Goal: Task Accomplishment & Management: Manage account settings

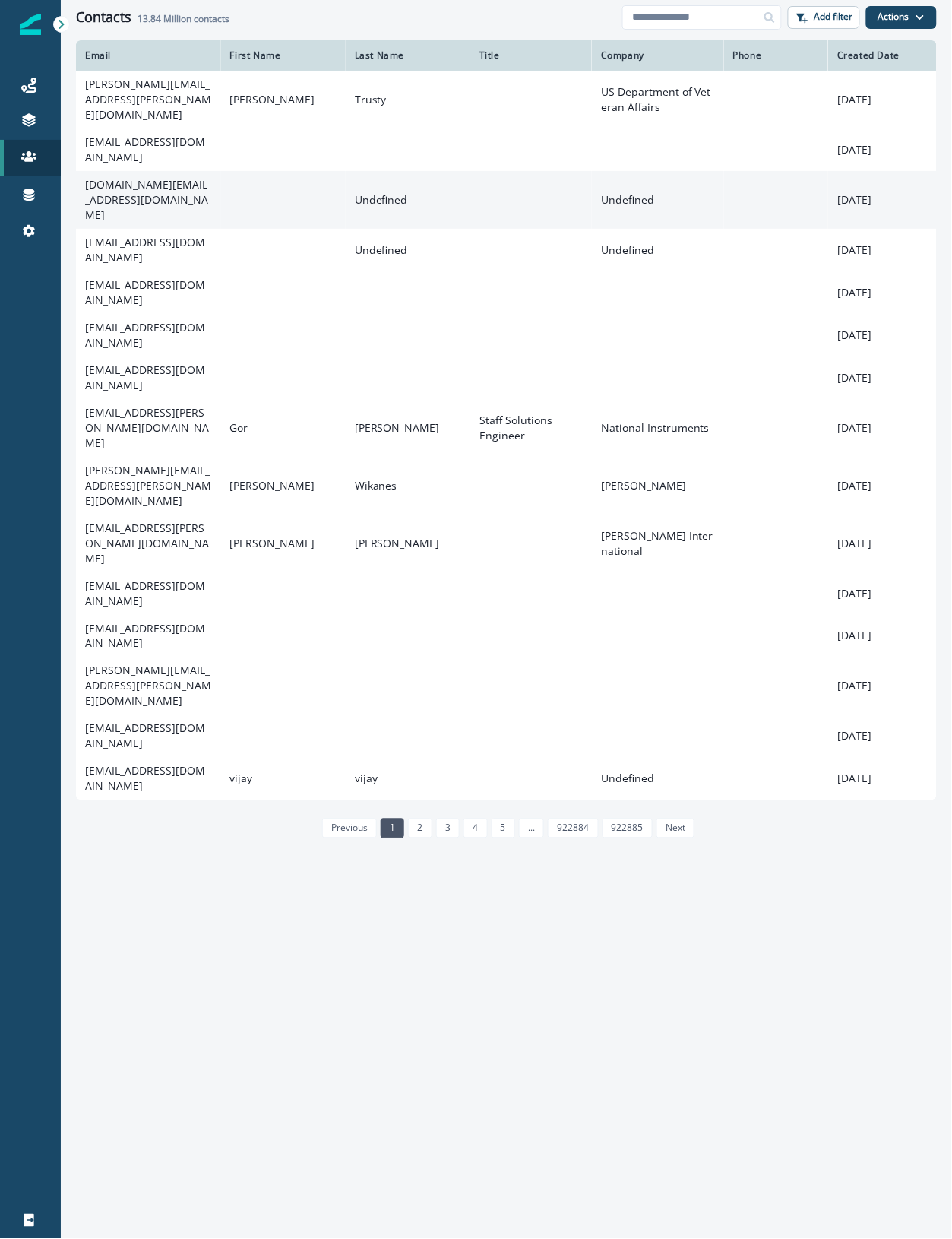
click at [871, 192] on p "[DATE]" at bounding box center [882, 200] width 91 height 15
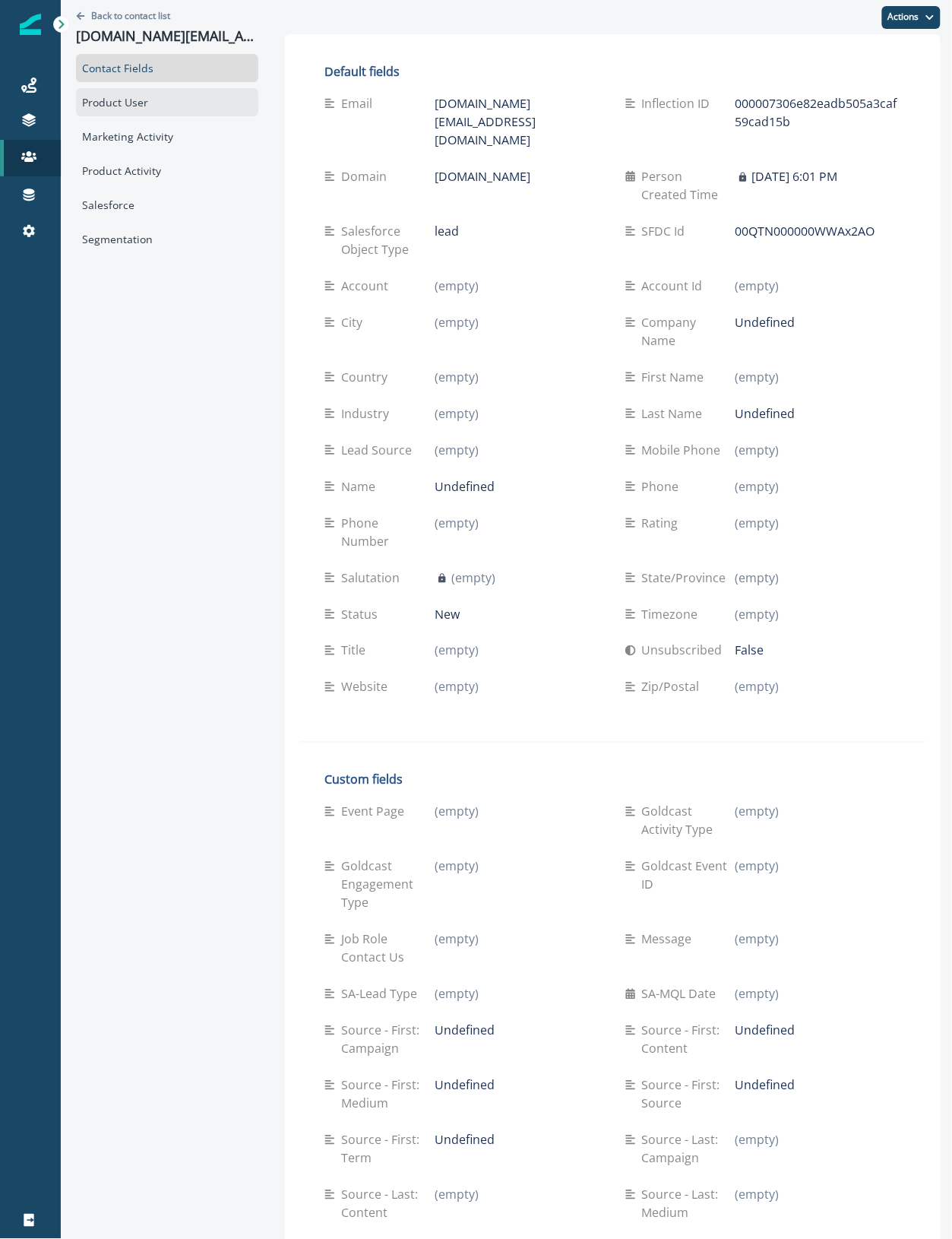
click at [157, 107] on div "Product User" at bounding box center [167, 101] width 182 height 28
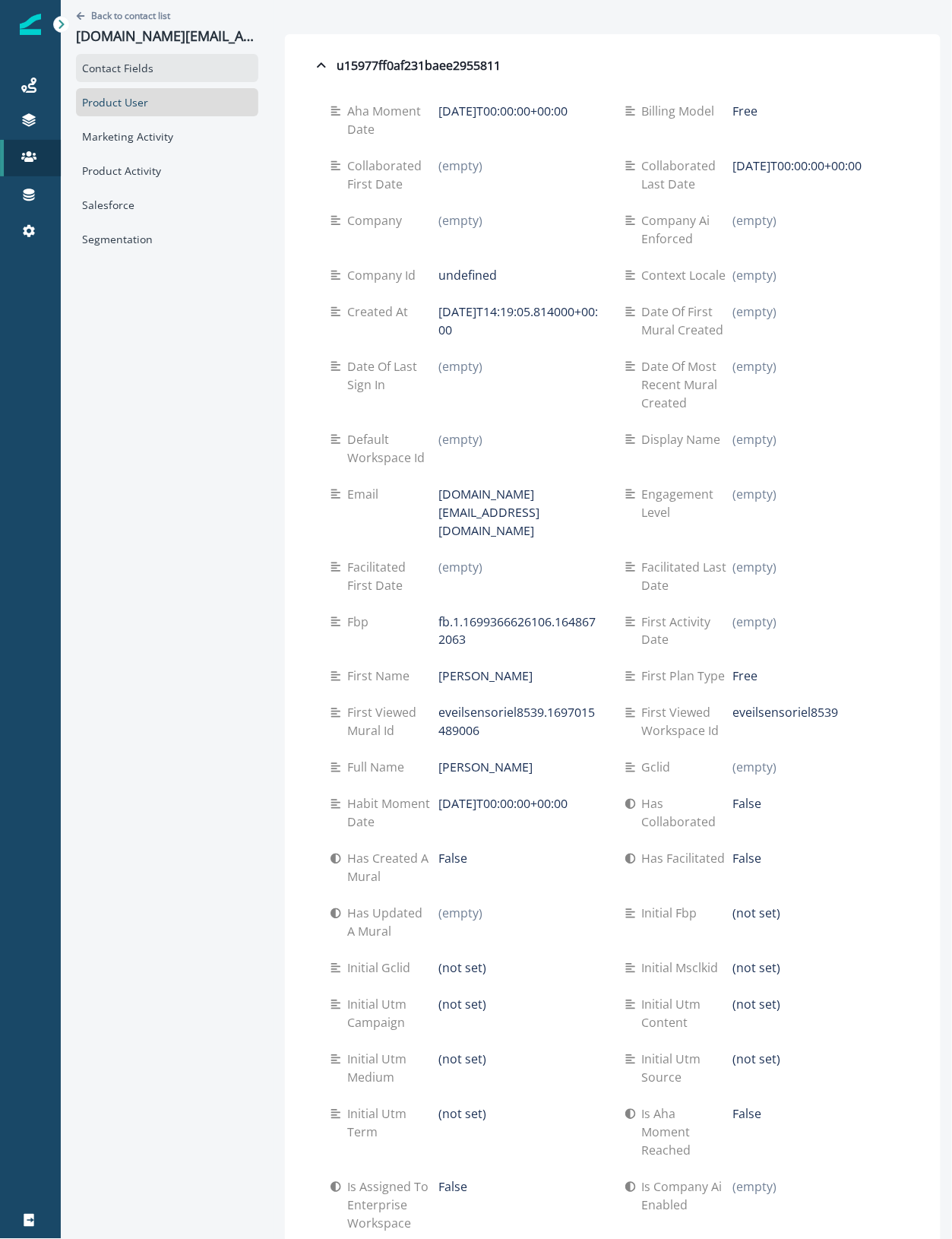
click at [161, 63] on div "Contact Fields" at bounding box center [167, 67] width 182 height 28
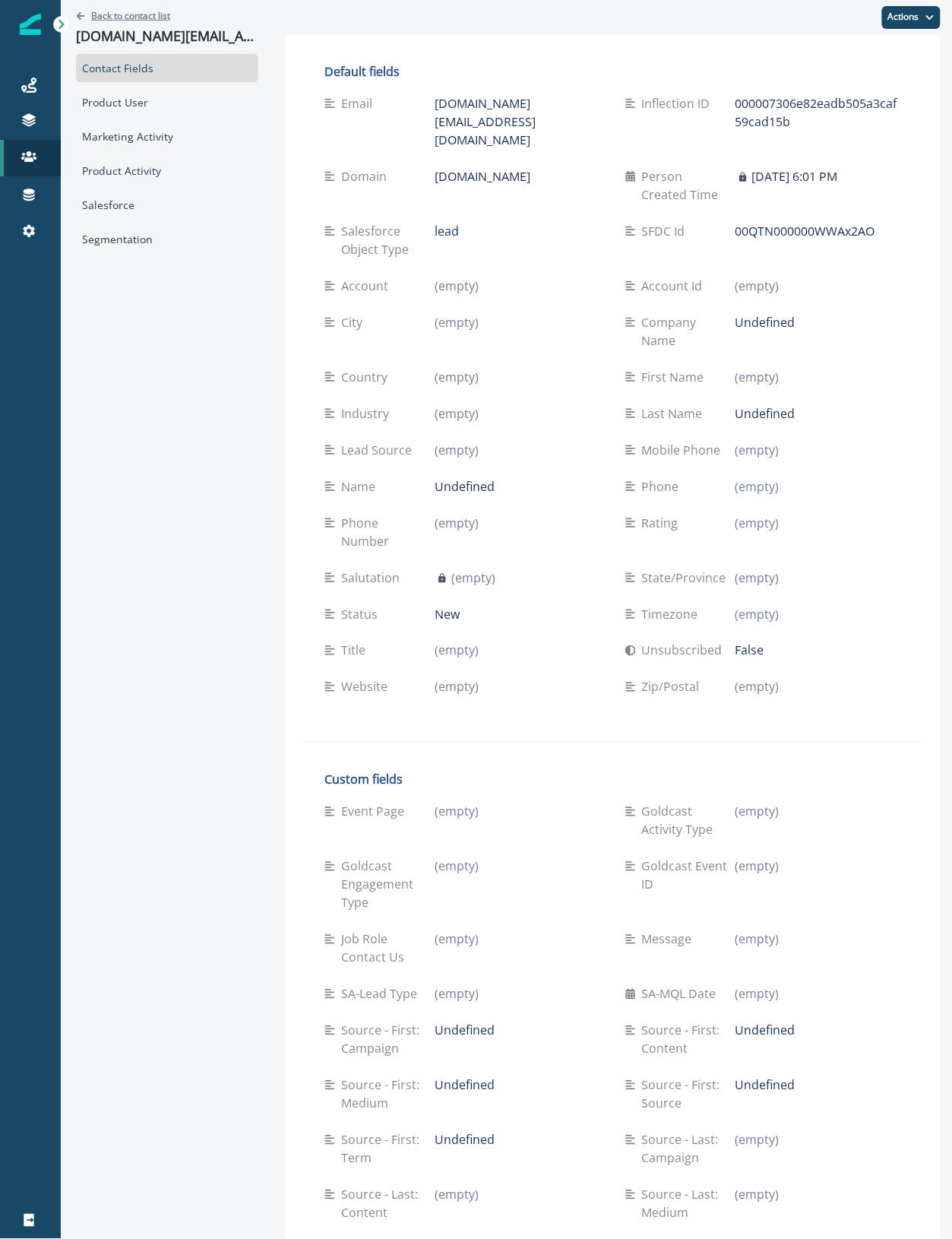
click at [95, 11] on p "Back to contact list" at bounding box center [130, 16] width 79 height 13
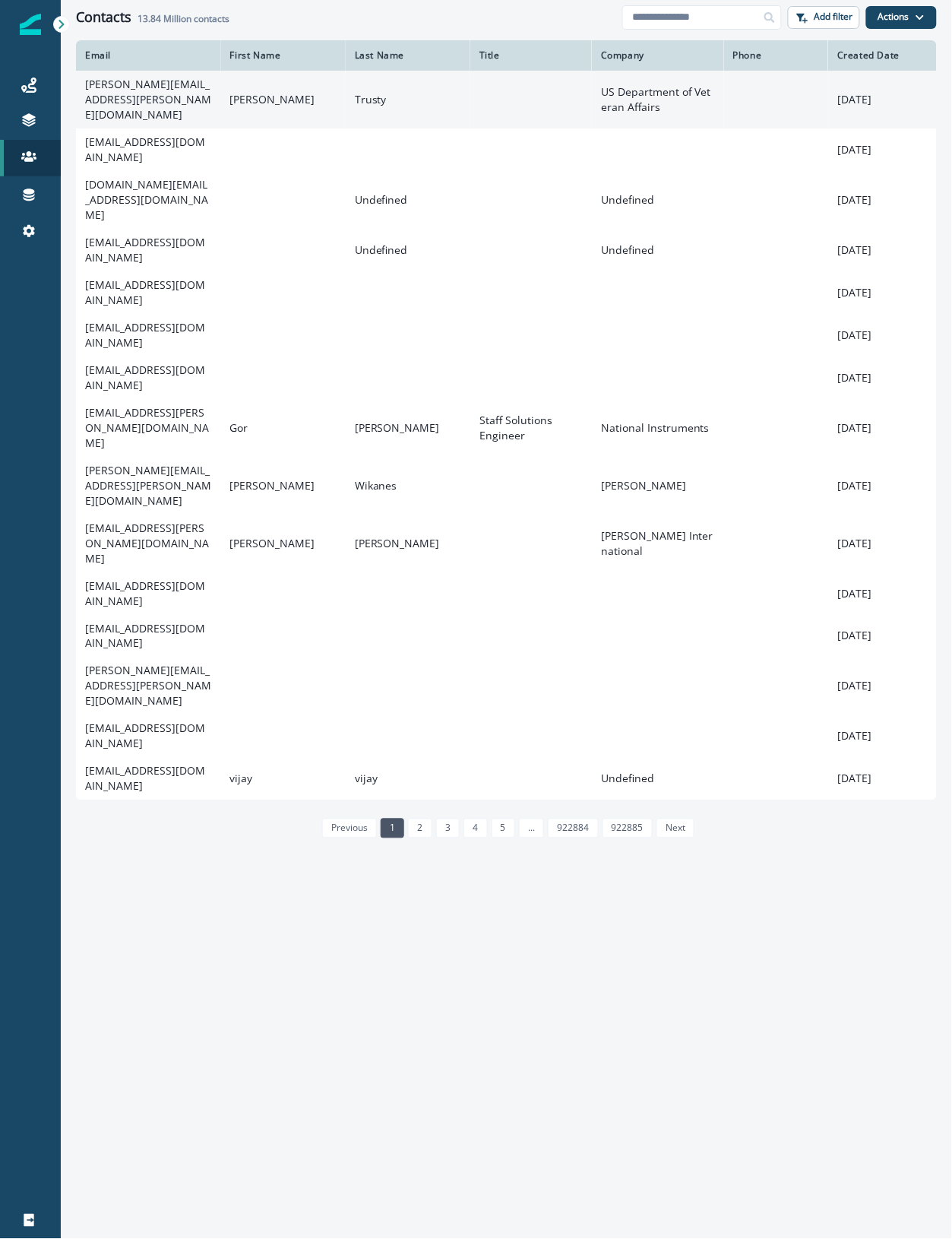
click at [158, 95] on td "[PERSON_NAME][EMAIL_ADDRESS][PERSON_NAME][DOMAIN_NAME]" at bounding box center [149, 99] width 145 height 57
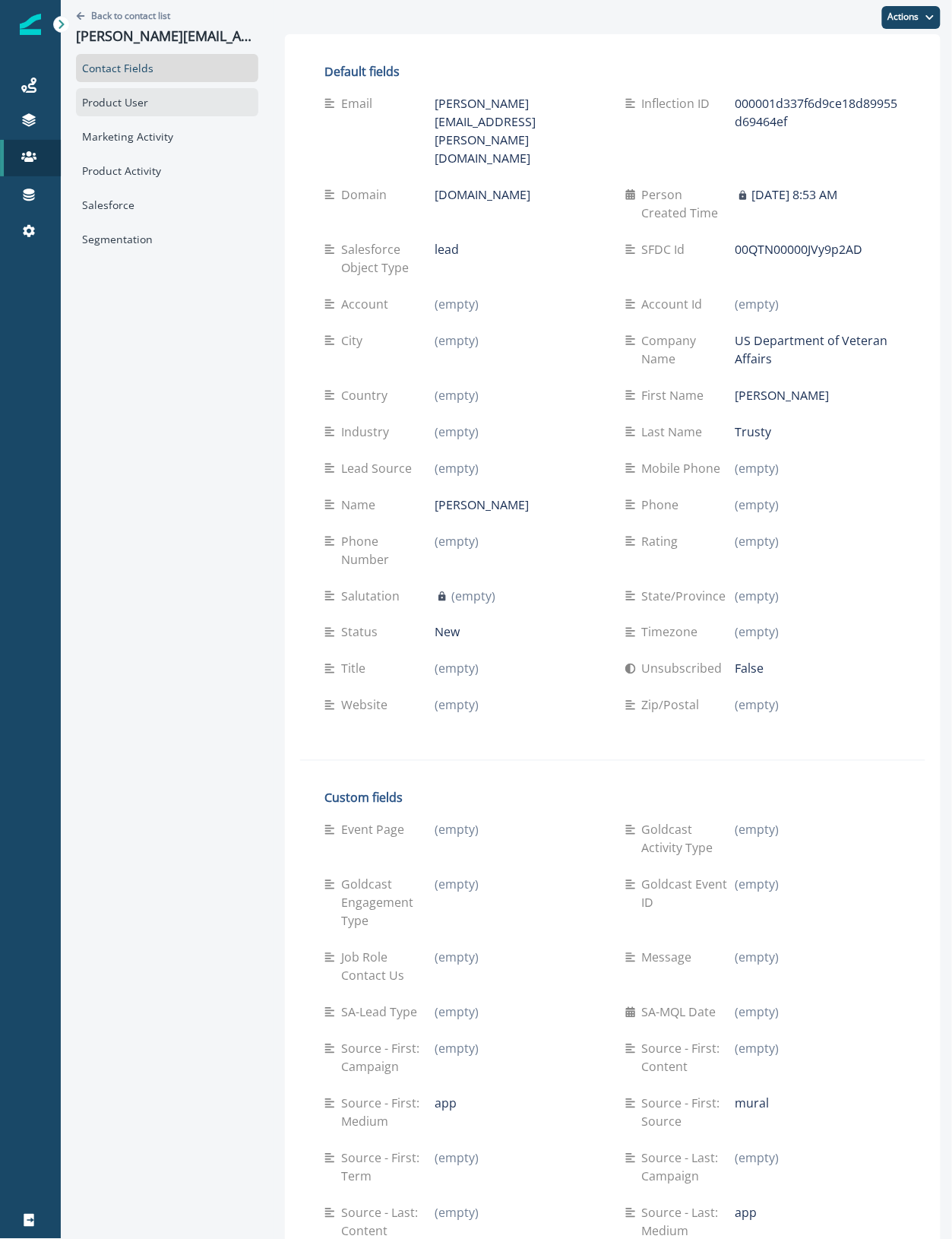
click at [118, 105] on div "Product User" at bounding box center [167, 101] width 182 height 28
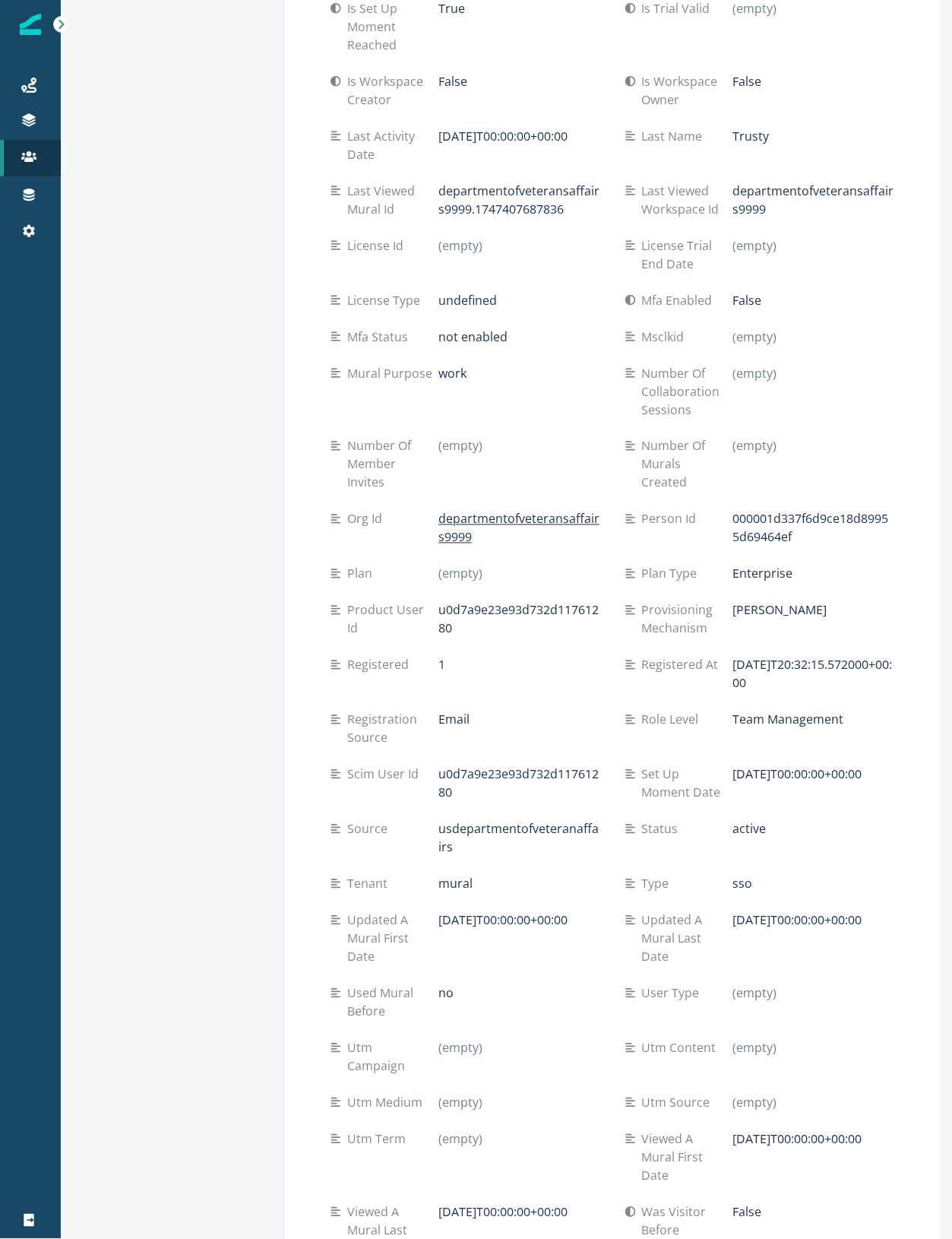
scroll to position [1495, 0]
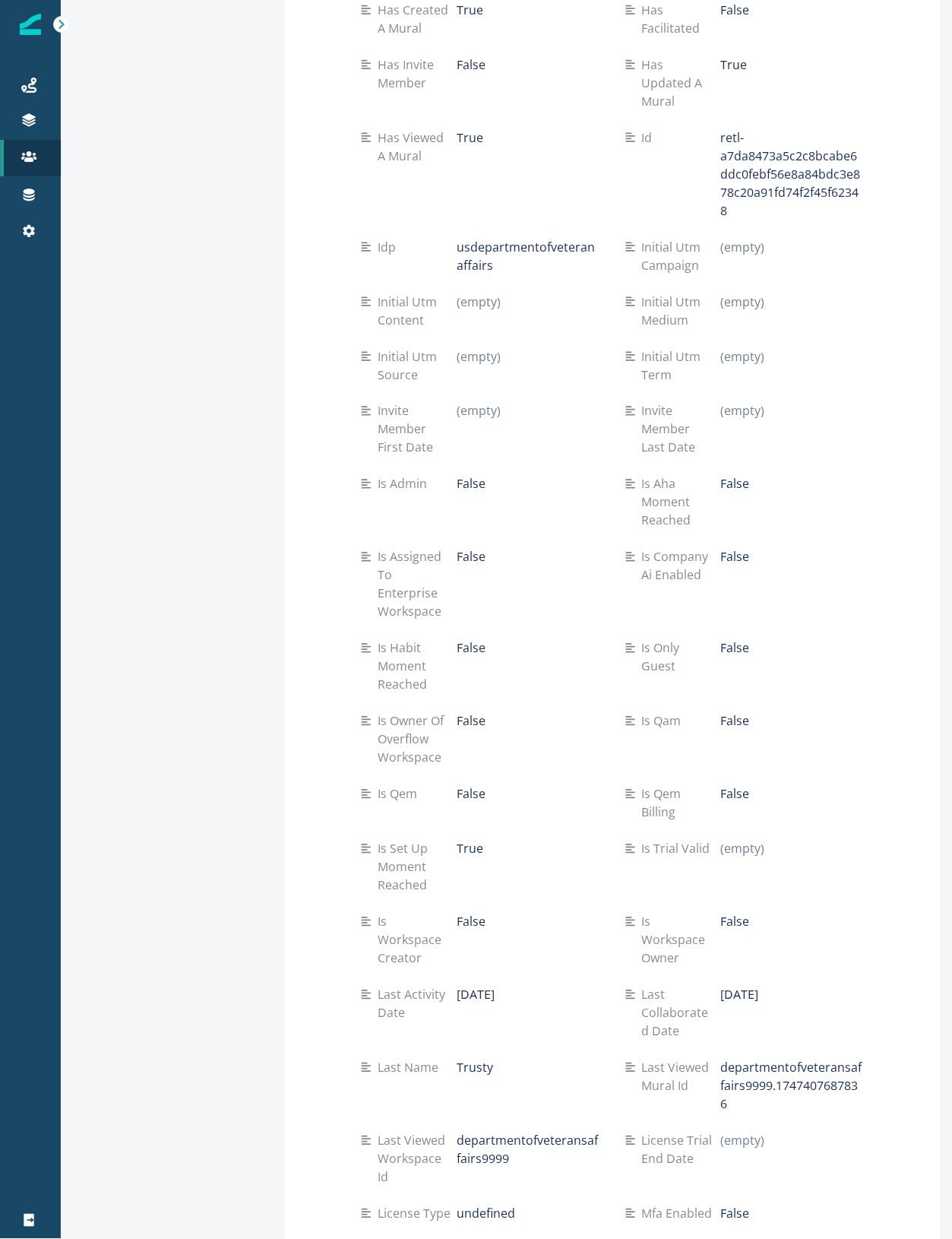
scroll to position [4155, 0]
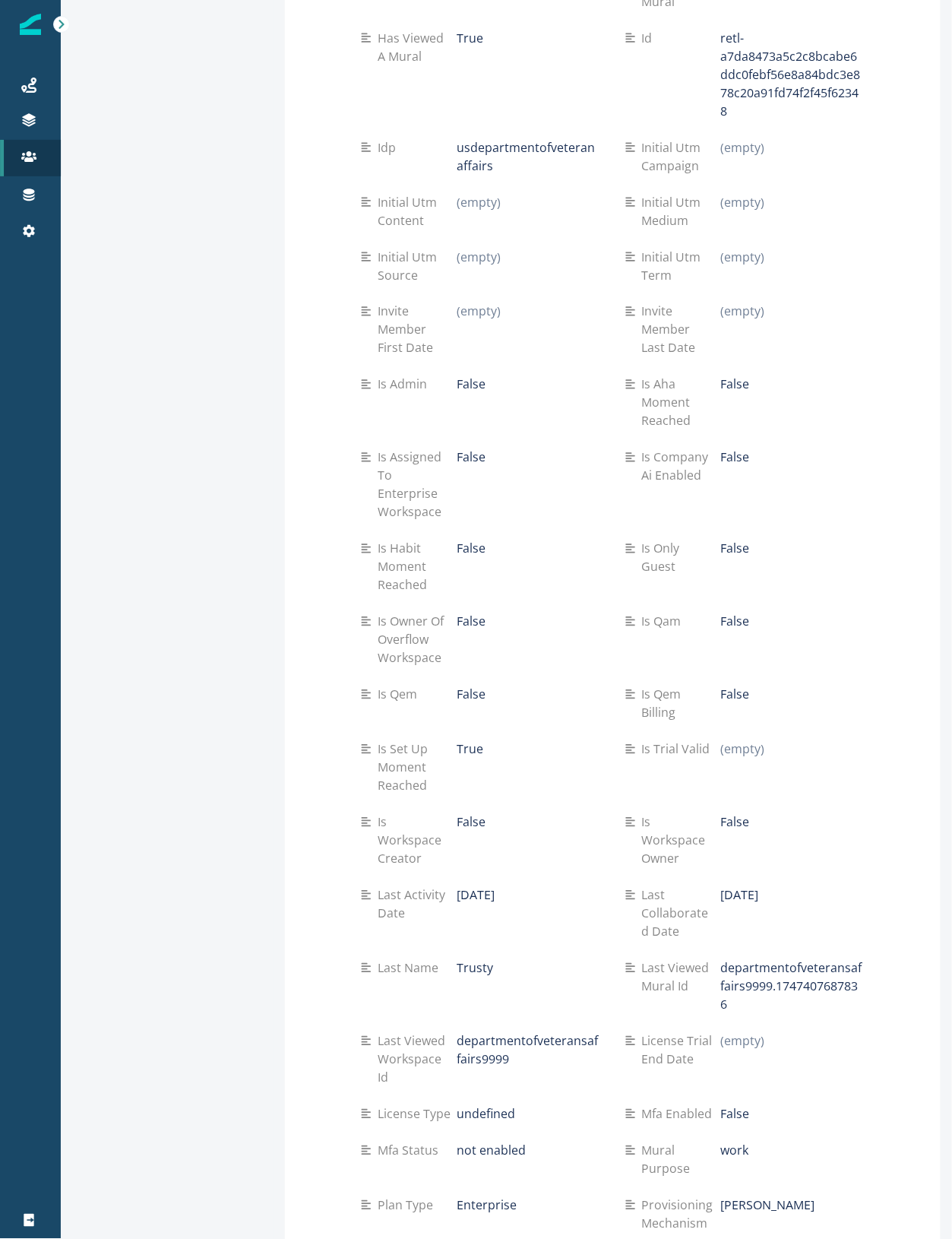
drag, startPoint x: 389, startPoint y: 910, endPoint x: 336, endPoint y: 912, distance: 53.0
click at [361, 1238] on div "Referrer" at bounding box center [409, 1259] width 95 height 18
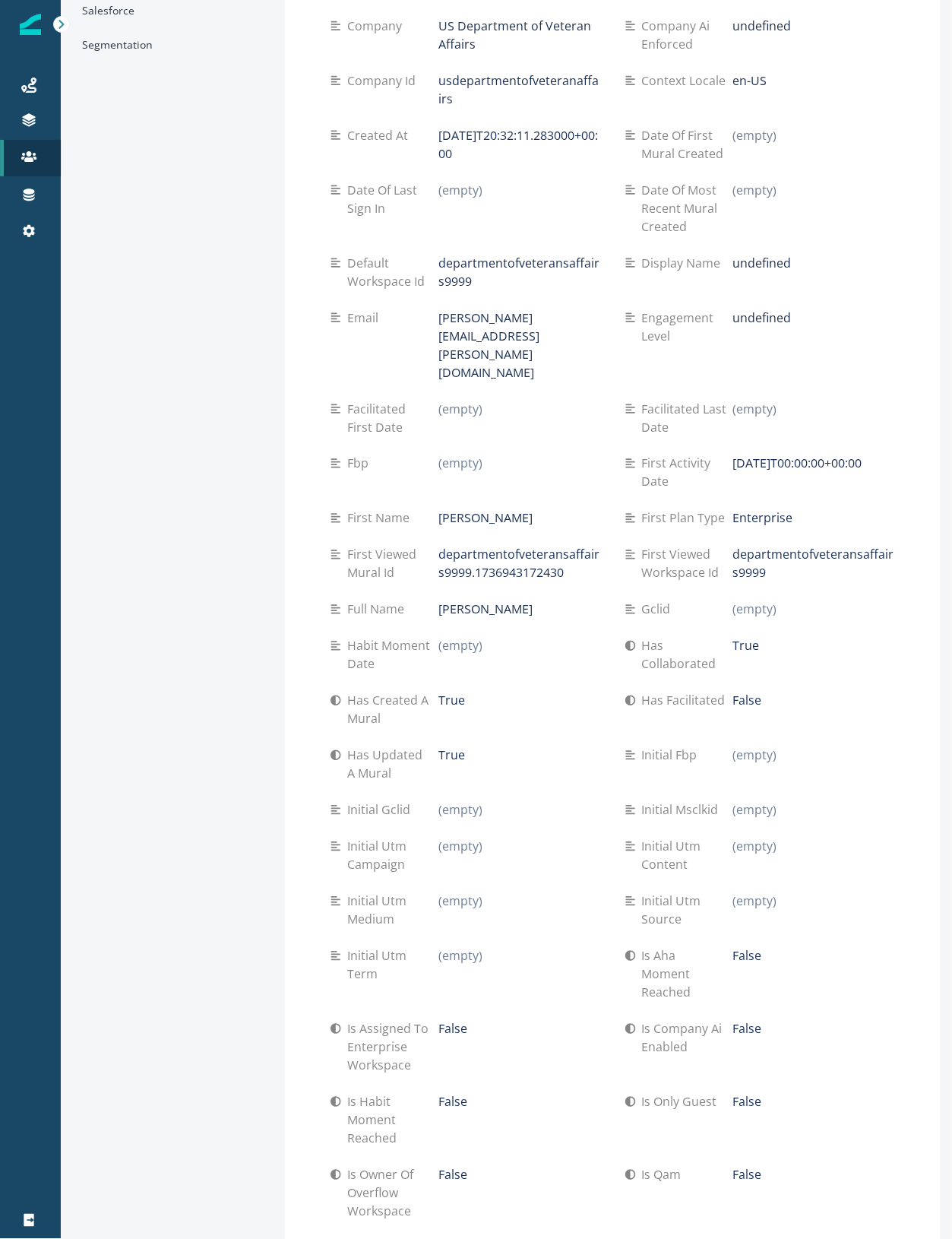
scroll to position [0, 0]
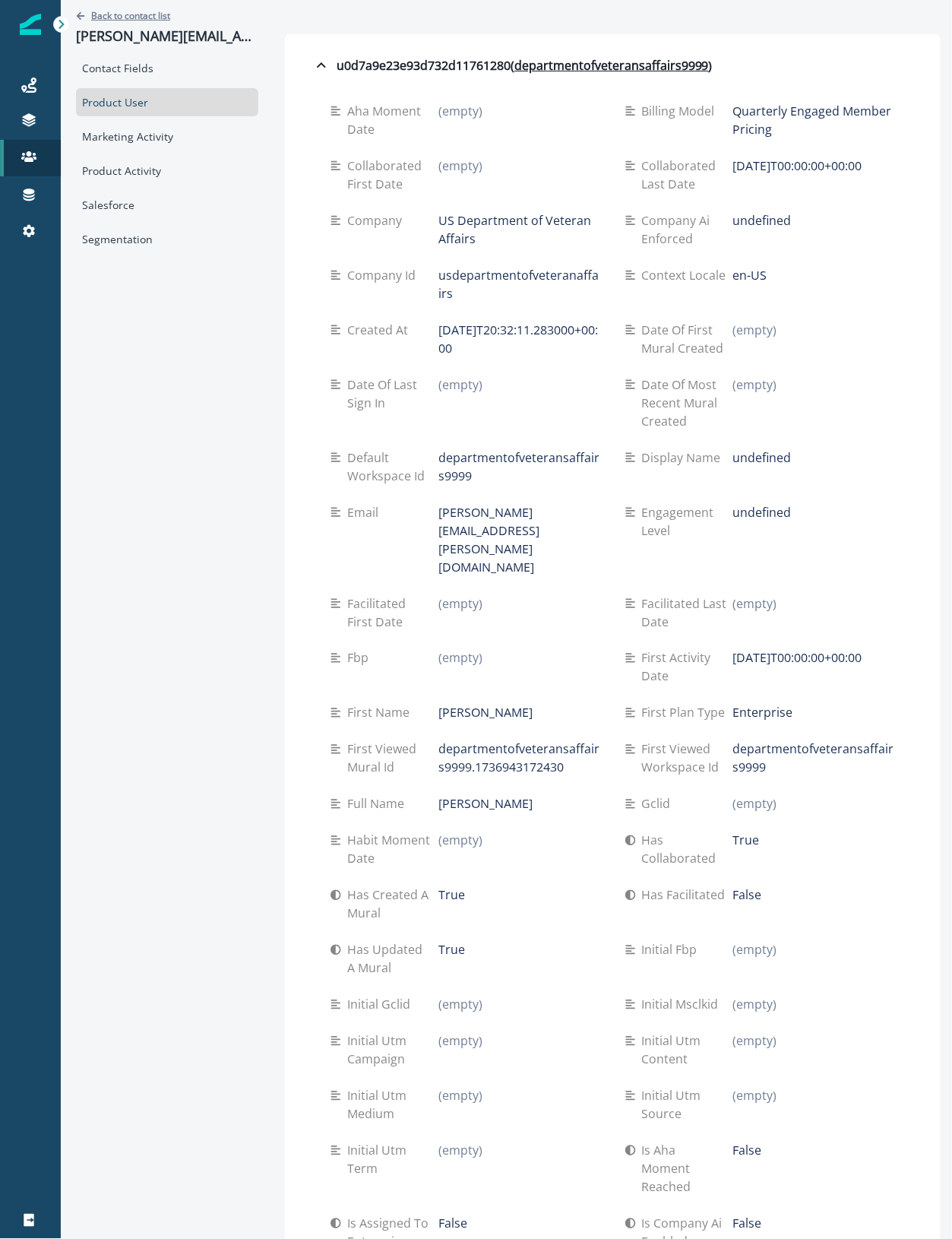
click at [118, 13] on p "Back to contact list" at bounding box center [130, 16] width 79 height 13
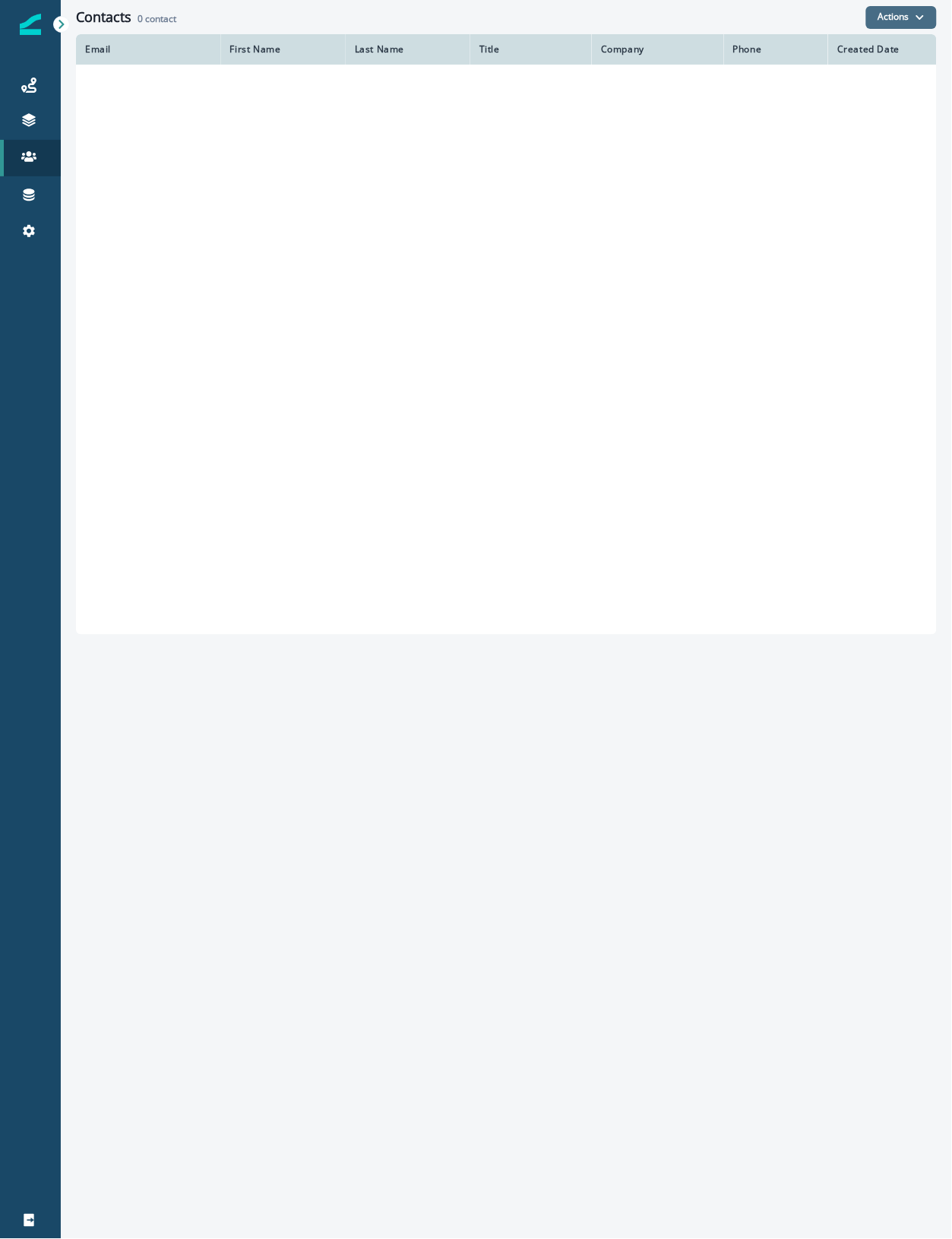
click at [889, 11] on button "Actions" at bounding box center [901, 17] width 71 height 23
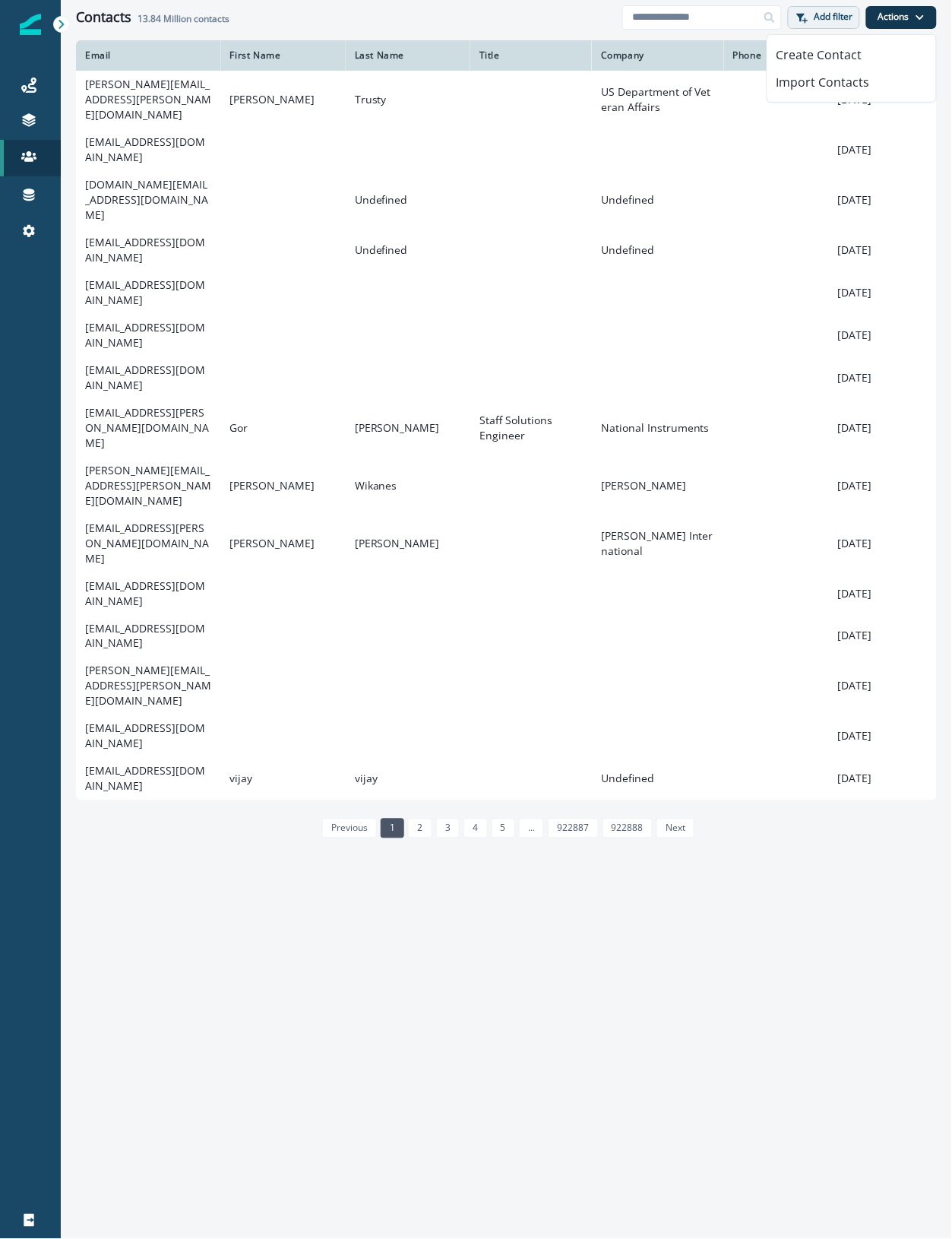
click at [836, 13] on p "Add filter" at bounding box center [834, 16] width 39 height 11
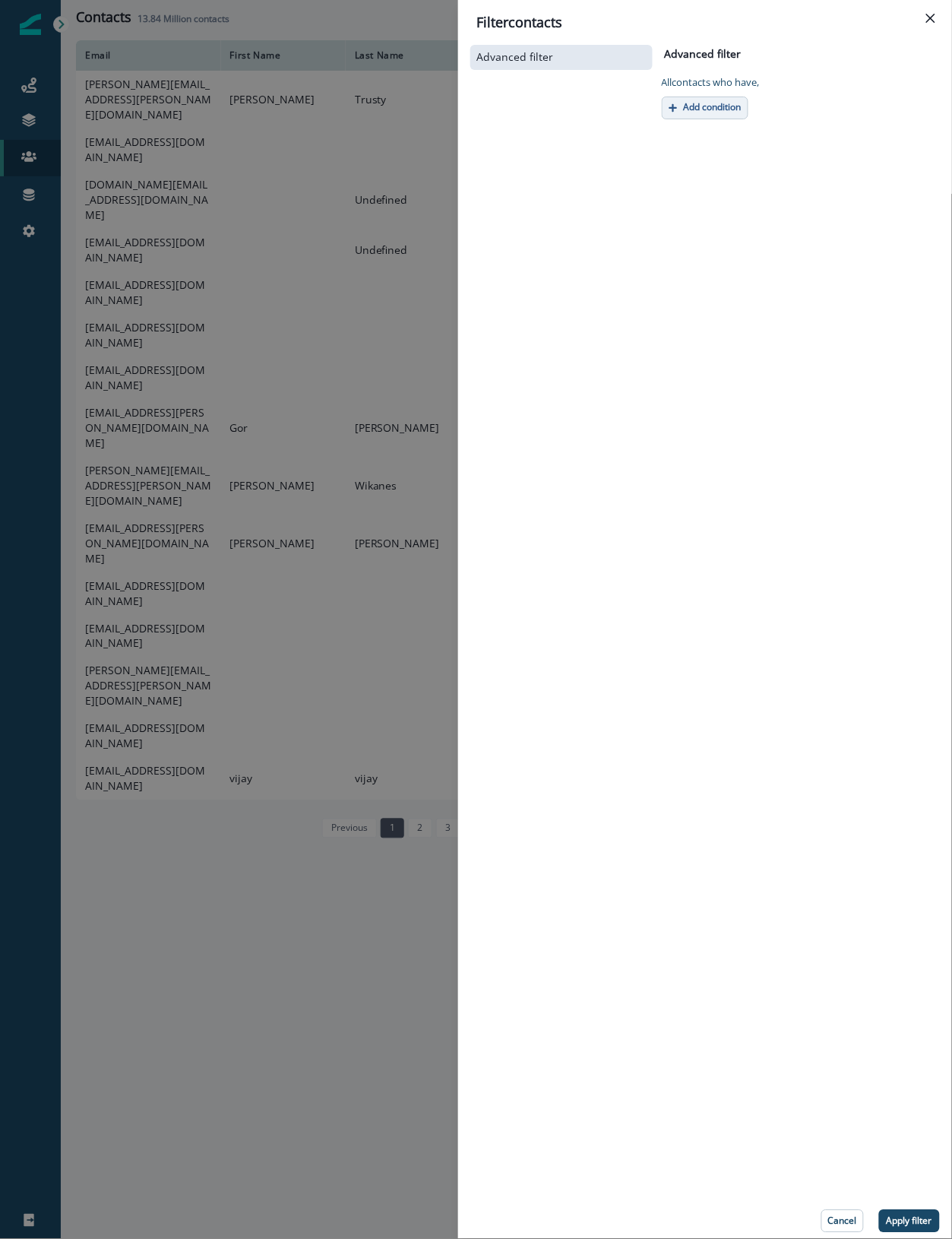
click at [689, 106] on p "Add condition" at bounding box center [712, 107] width 57 height 11
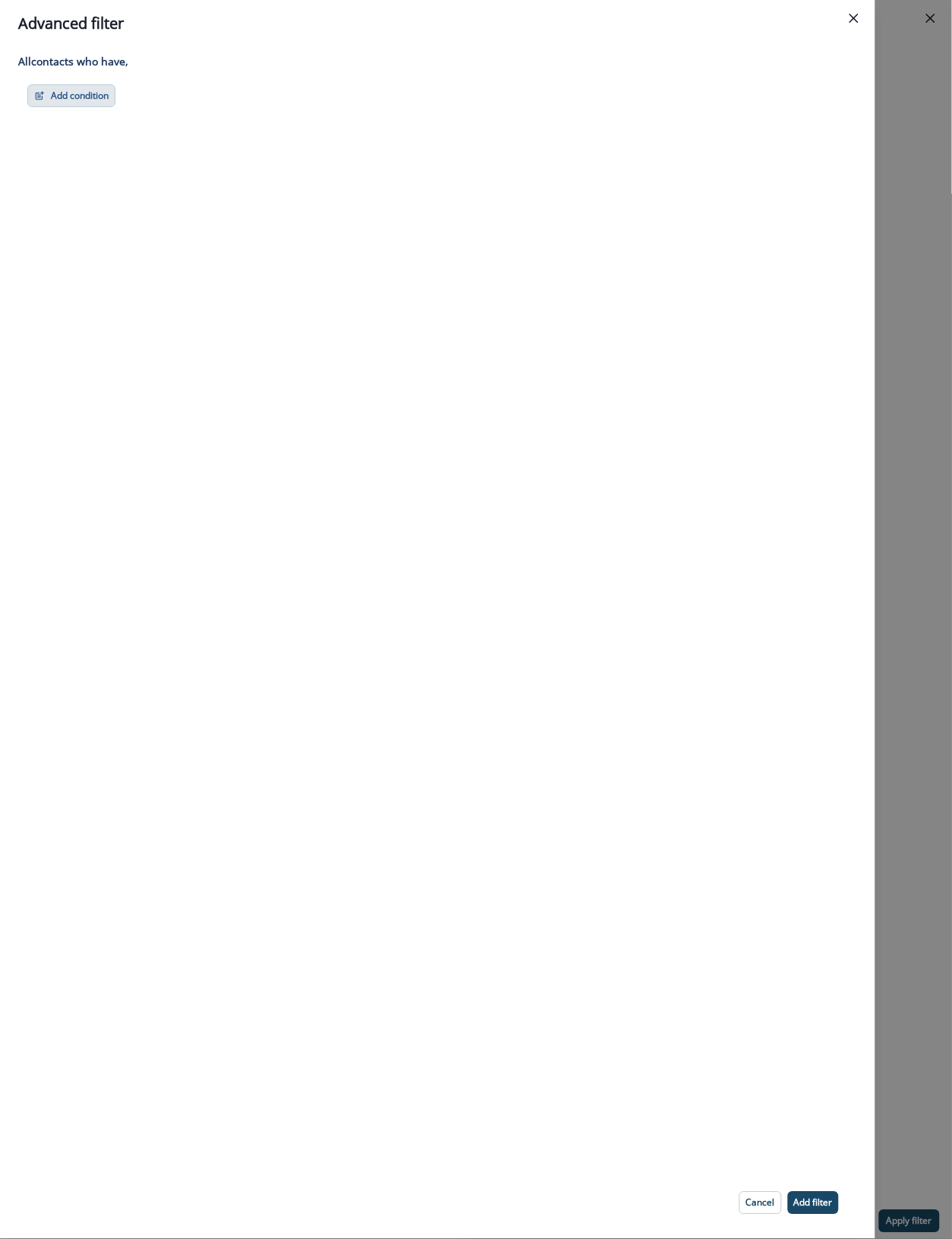
click at [80, 86] on button "Add condition" at bounding box center [72, 96] width 88 height 23
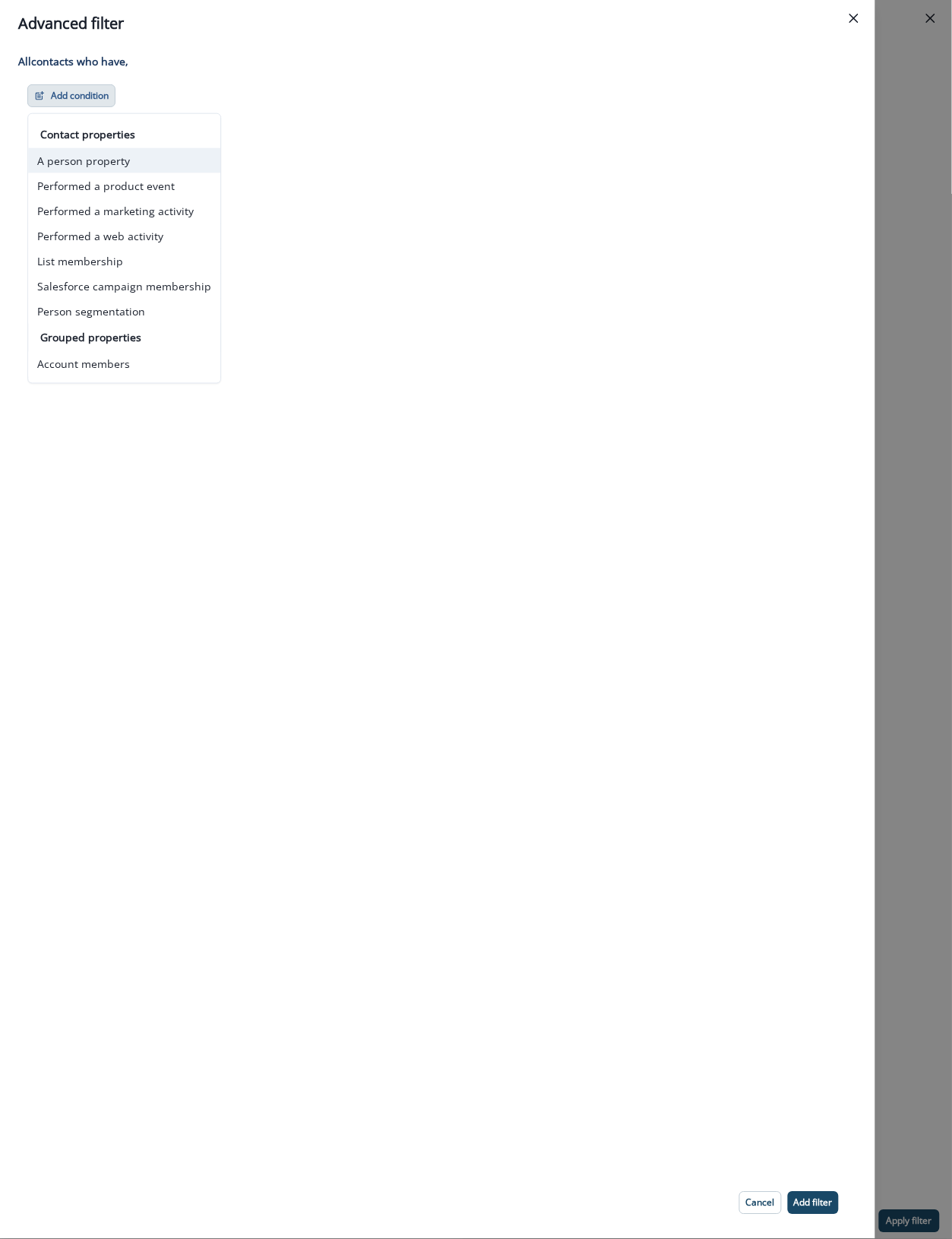
click at [154, 154] on button "A person property" at bounding box center [123, 160] width 192 height 25
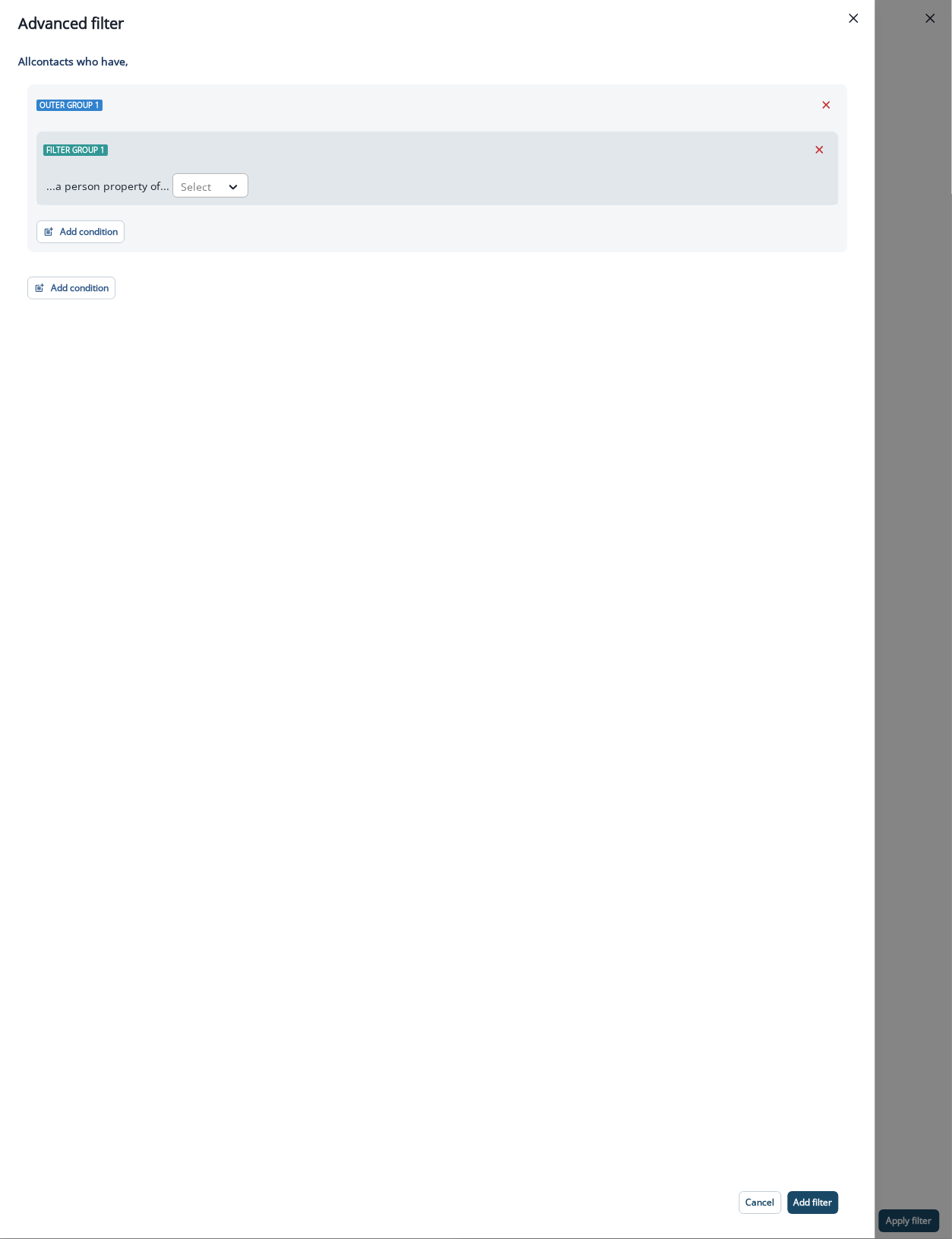
click at [206, 190] on div at bounding box center [196, 186] width 32 height 19
type input "******"
drag, startPoint x: 593, startPoint y: 409, endPoint x: 741, endPoint y: 210, distance: 248.0
click at [598, 395] on div "All contact s who have, Outer group 1 Filter group 1 ...a person property of...…" at bounding box center [437, 607] width 875 height 1121
click at [827, 101] on icon "Remove" at bounding box center [826, 105] width 13 height 13
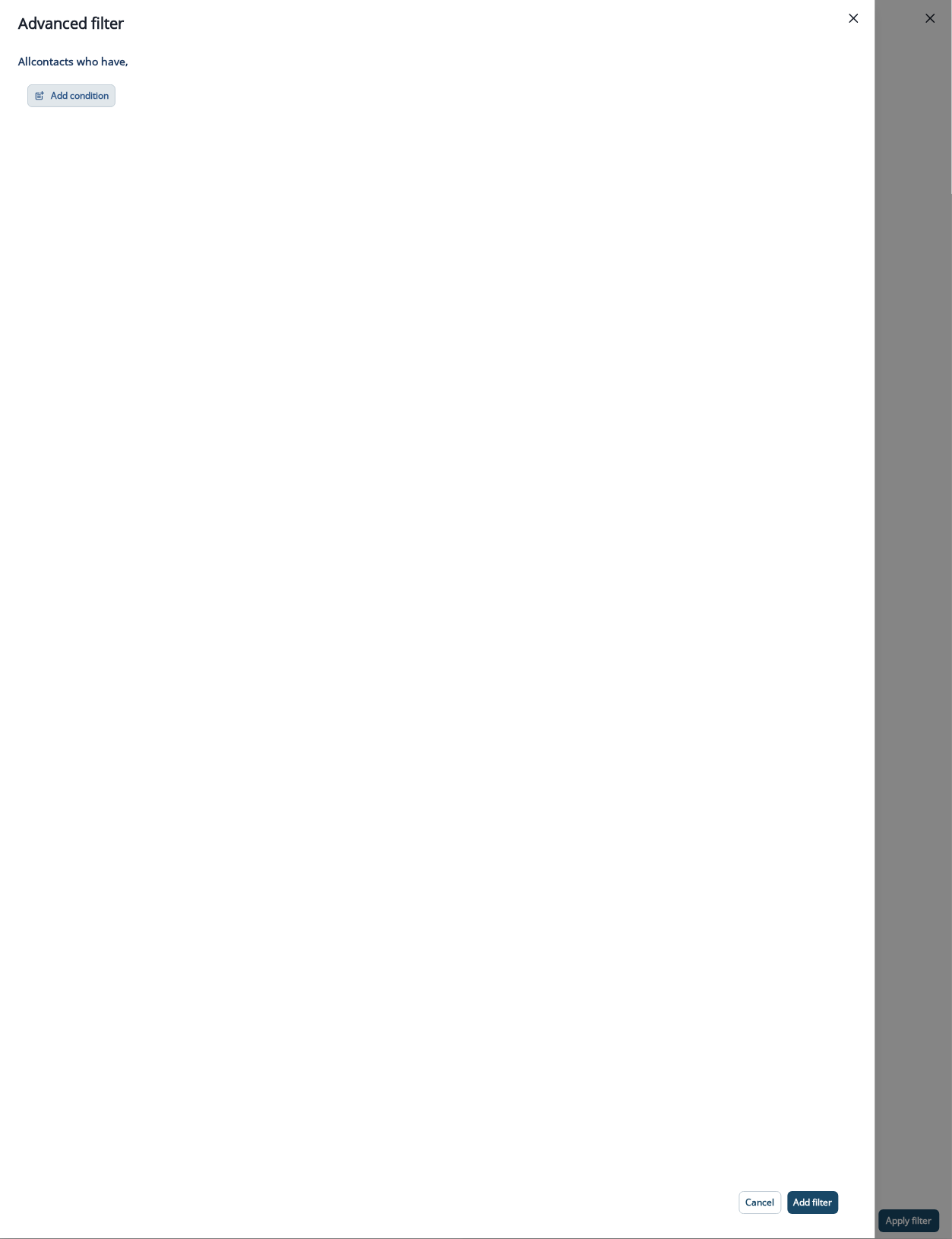
click at [86, 98] on button "Add condition" at bounding box center [72, 96] width 88 height 23
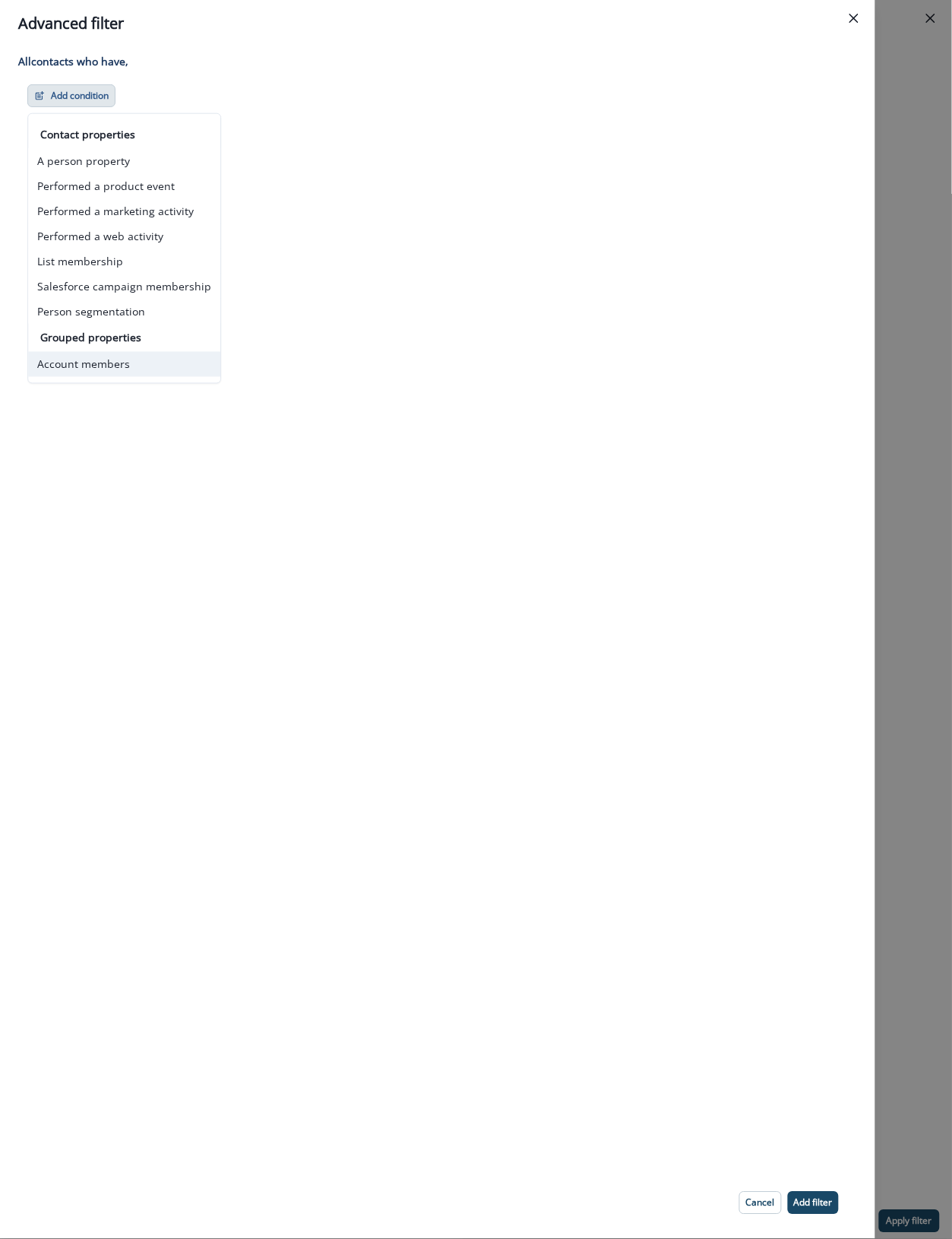
click at [105, 370] on button "Account members" at bounding box center [123, 364] width 192 height 25
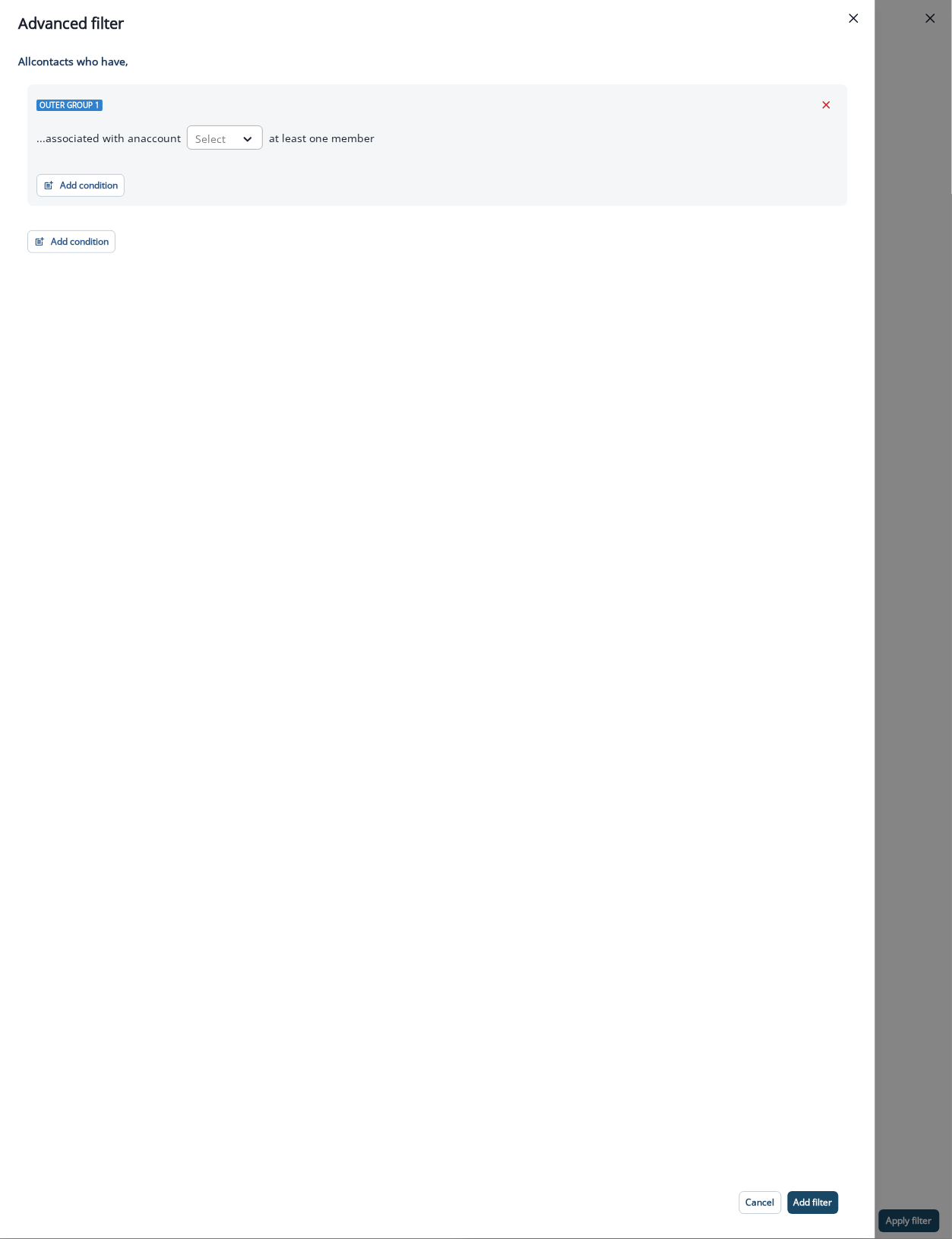
click at [226, 130] on div "Select" at bounding box center [211, 139] width 47 height 25
click at [411, 200] on div "Outer group 1 ...associated with an account 2 results available. Use Up and Dow…" at bounding box center [437, 144] width 820 height 121
click at [831, 101] on icon "Remove" at bounding box center [826, 105] width 13 height 13
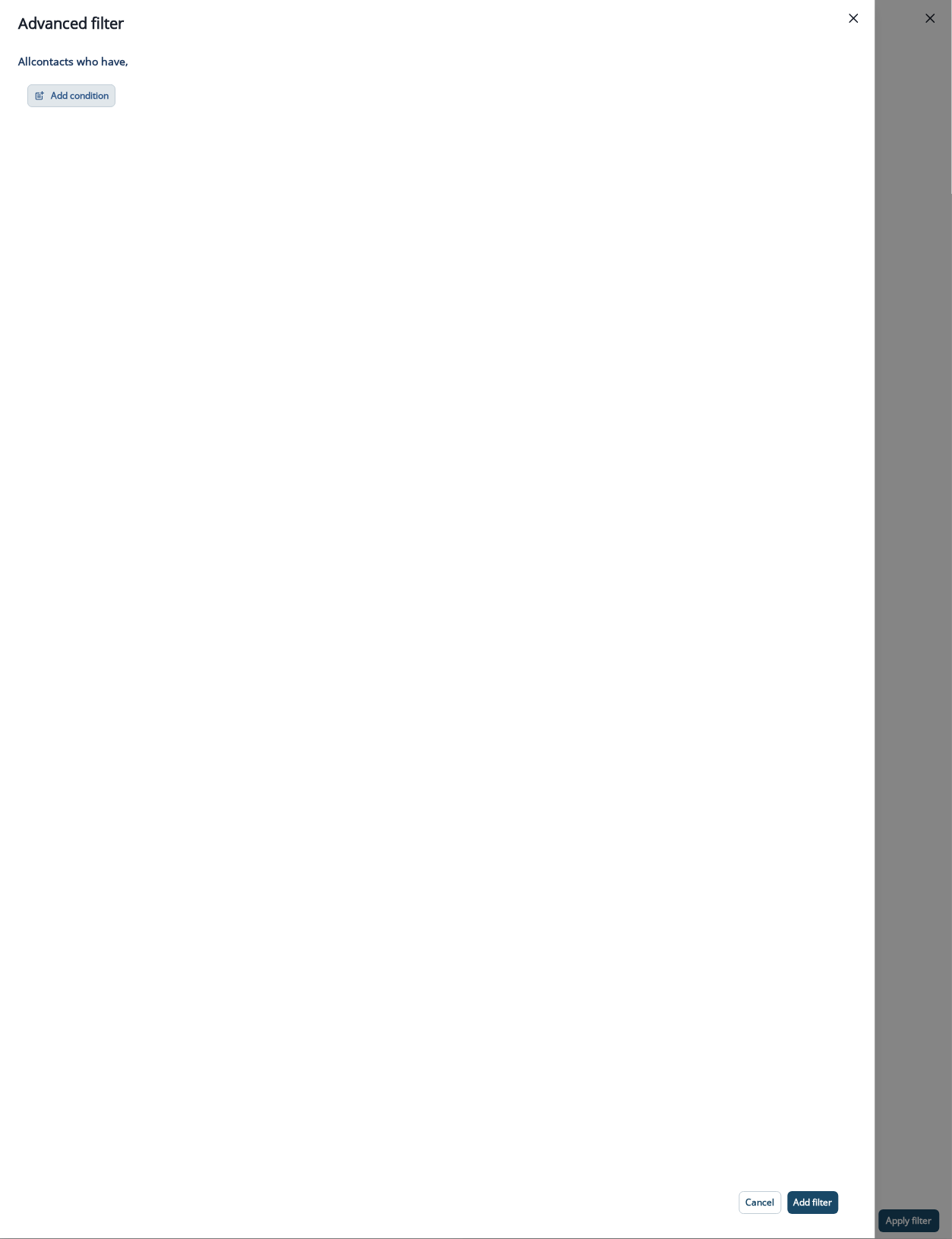
click at [70, 85] on button "Add condition" at bounding box center [72, 96] width 88 height 23
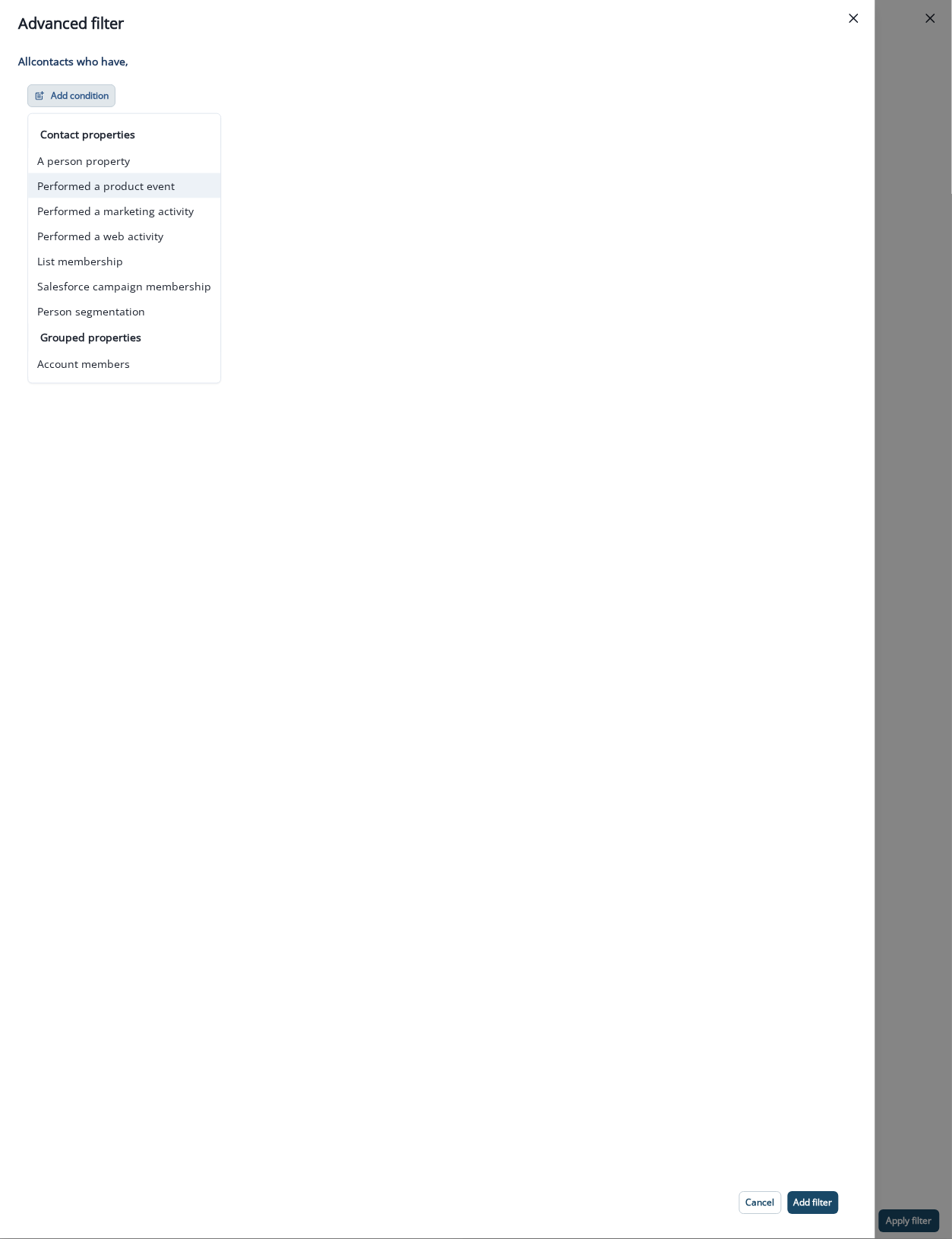
click at [156, 192] on button "Performed a product event" at bounding box center [123, 185] width 192 height 25
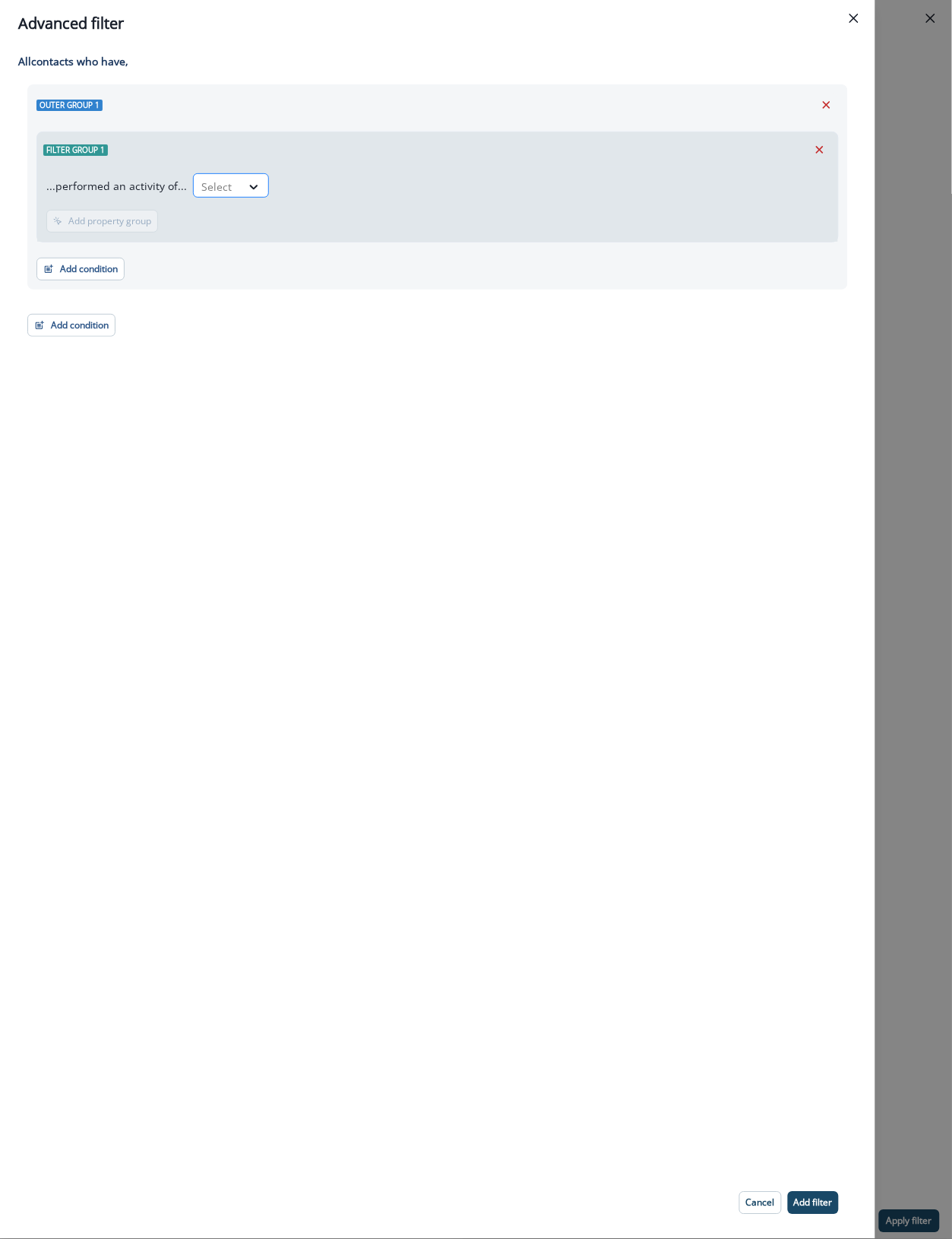
click at [218, 184] on div at bounding box center [217, 186] width 32 height 19
type input "***"
click at [828, 102] on icon "Remove" at bounding box center [827, 105] width 8 height 8
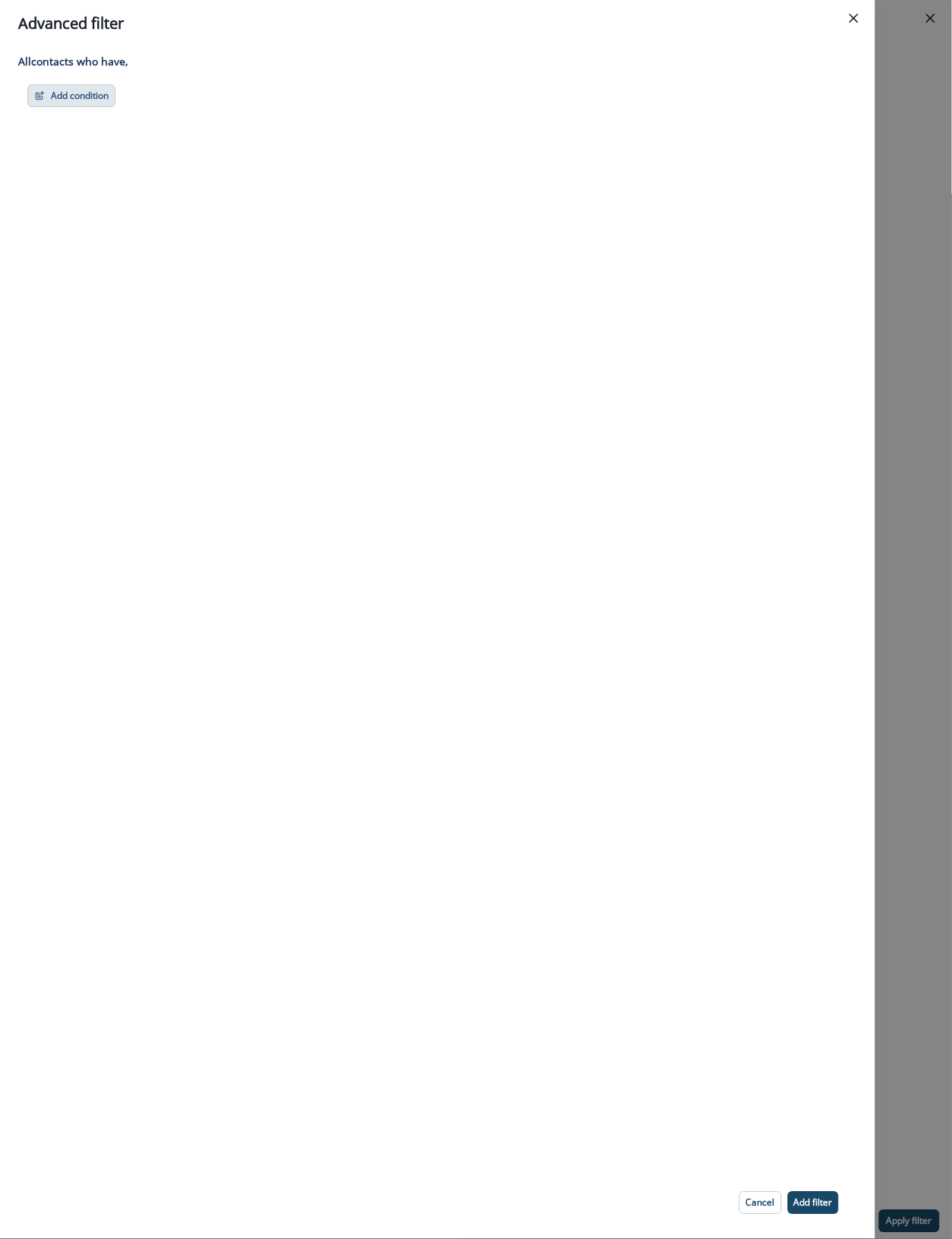
click at [87, 95] on button "Add condition" at bounding box center [72, 96] width 88 height 23
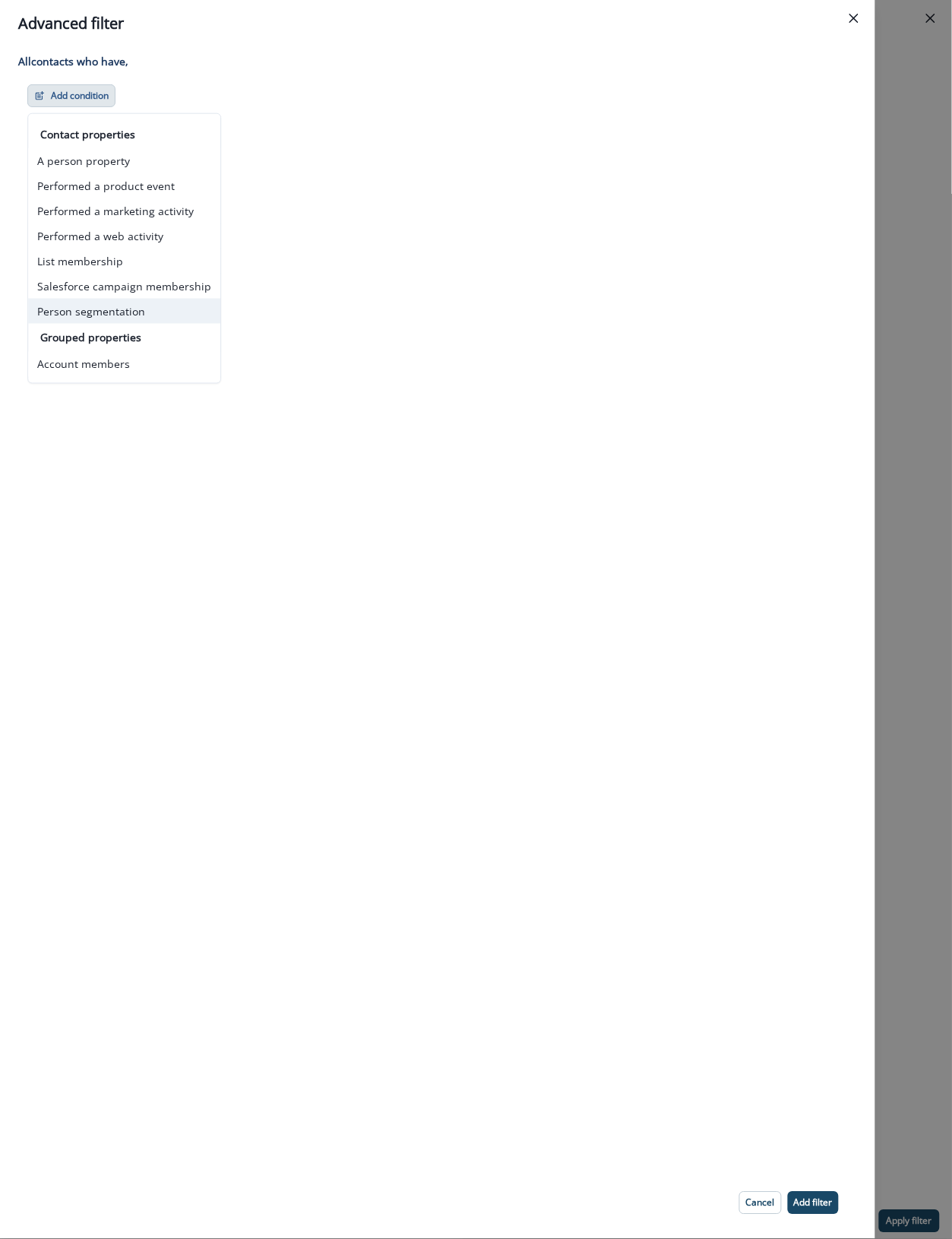
click at [86, 310] on button "Person segmentation" at bounding box center [123, 311] width 192 height 25
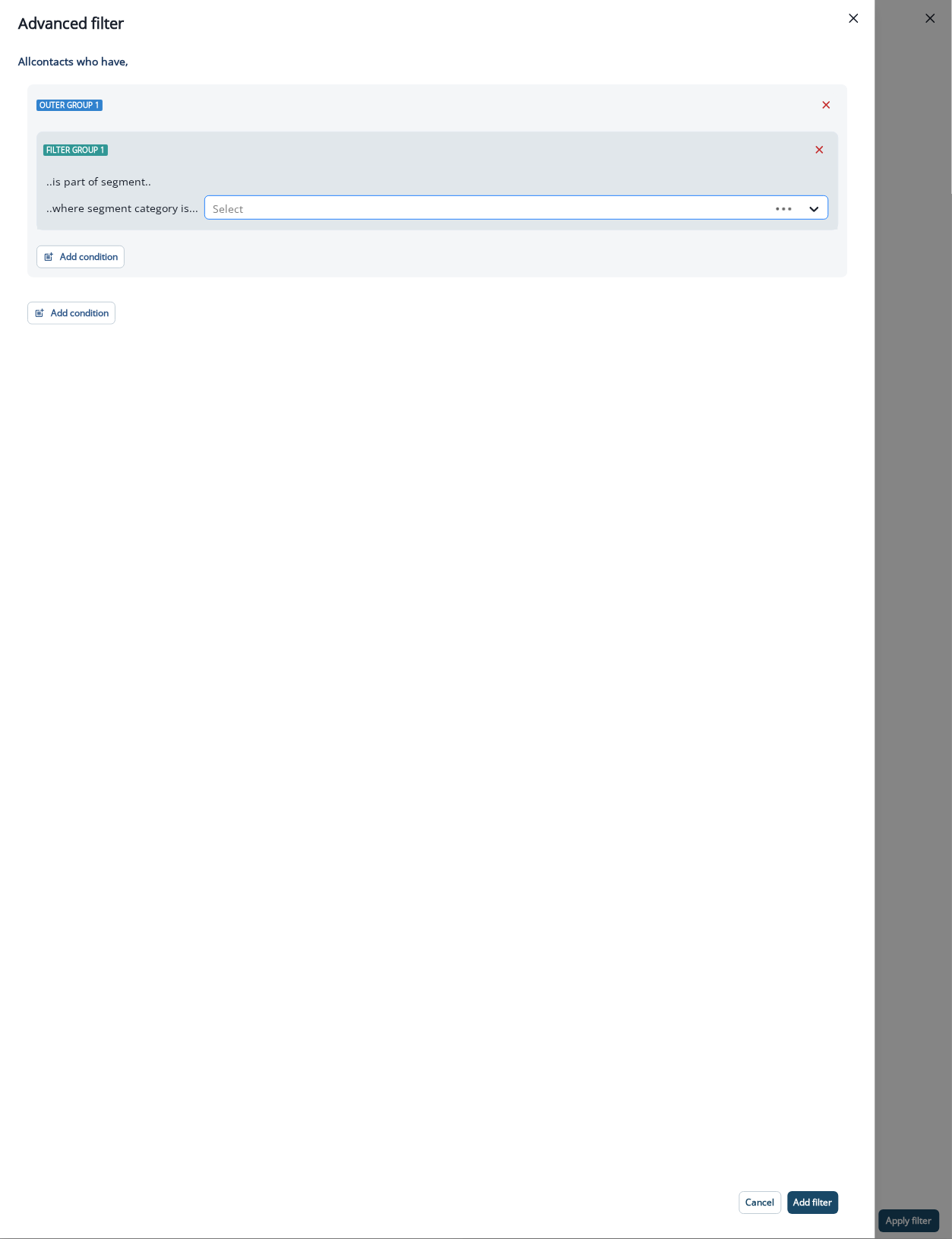
click at [249, 207] on div at bounding box center [488, 208] width 550 height 19
drag, startPoint x: 327, startPoint y: 443, endPoint x: 760, endPoint y: 169, distance: 512.4
click at [332, 436] on div "All contact s who have, Outer group 1 Filter group 1 ..is part of segment.. ..w…" at bounding box center [437, 607] width 875 height 1121
click at [823, 108] on icon "Remove" at bounding box center [827, 105] width 8 height 8
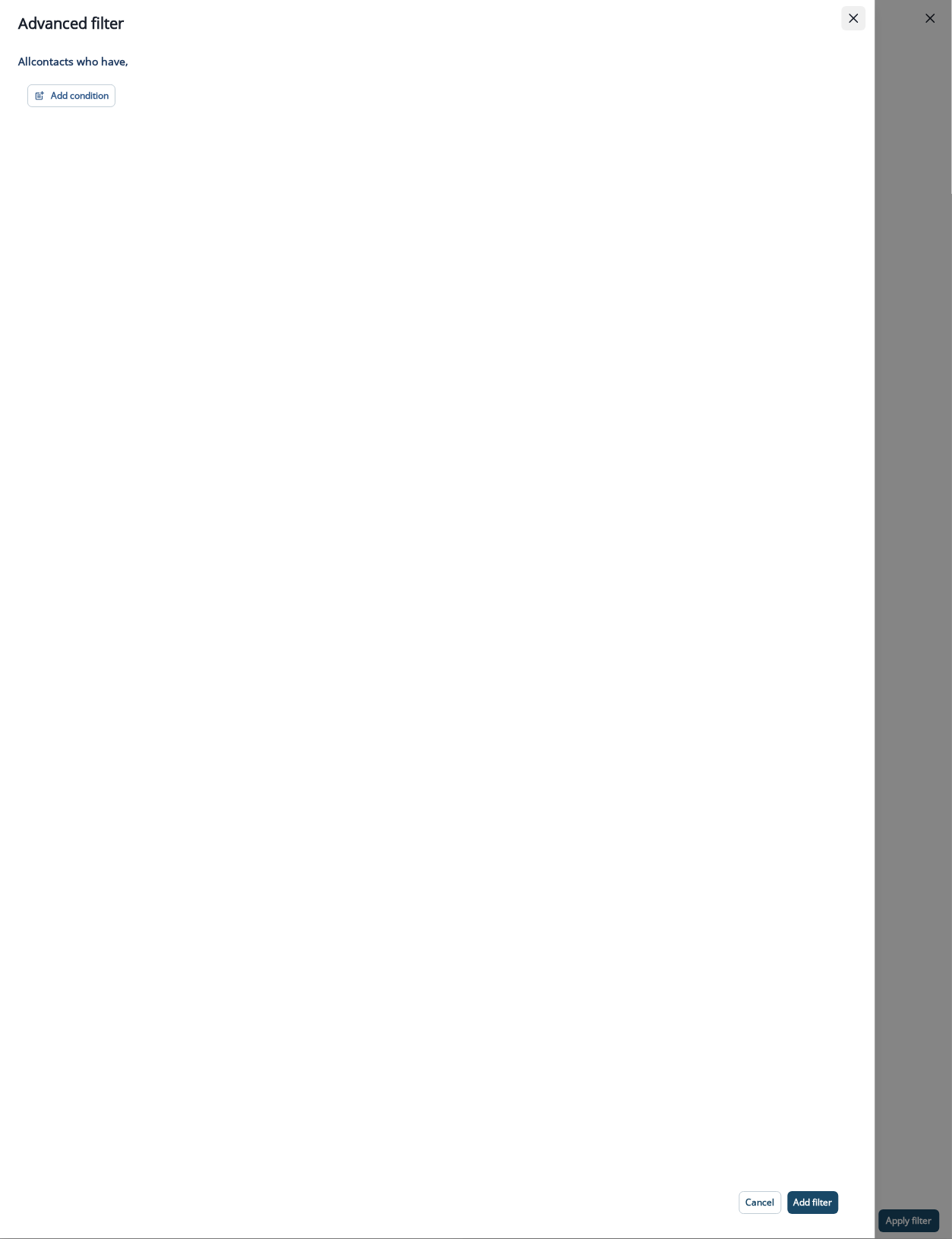
click at [849, 17] on icon "Close" at bounding box center [854, 18] width 10 height 10
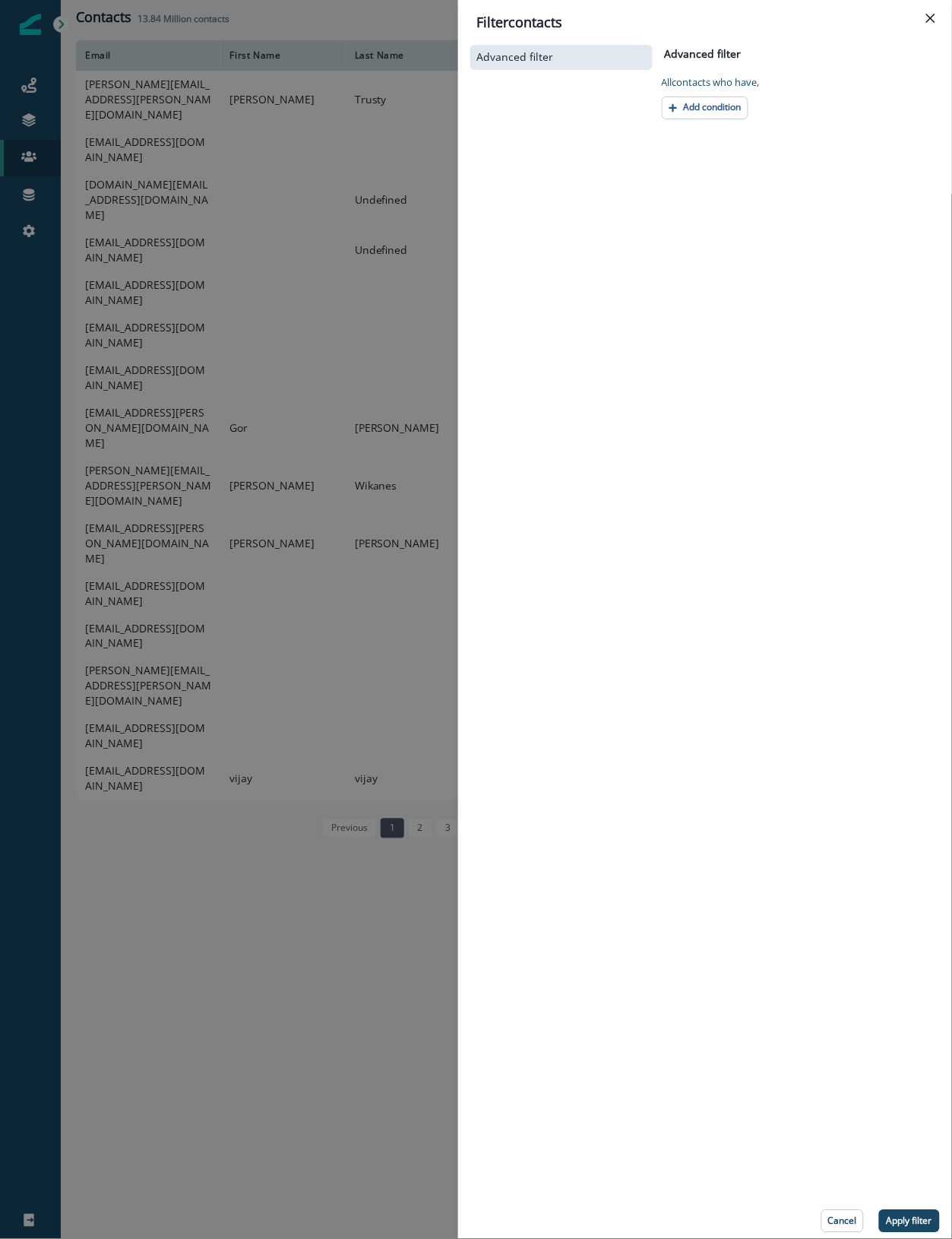
click at [711, 269] on div "Advanced filter Advanced filter Clear All contact s who have, Add condition Can…" at bounding box center [705, 637] width 470 height 1191
click at [335, 853] on div "Filter contacts Advanced filter Advanced filter Clear All contact s who have, A…" at bounding box center [476, 619] width 952 height 1239
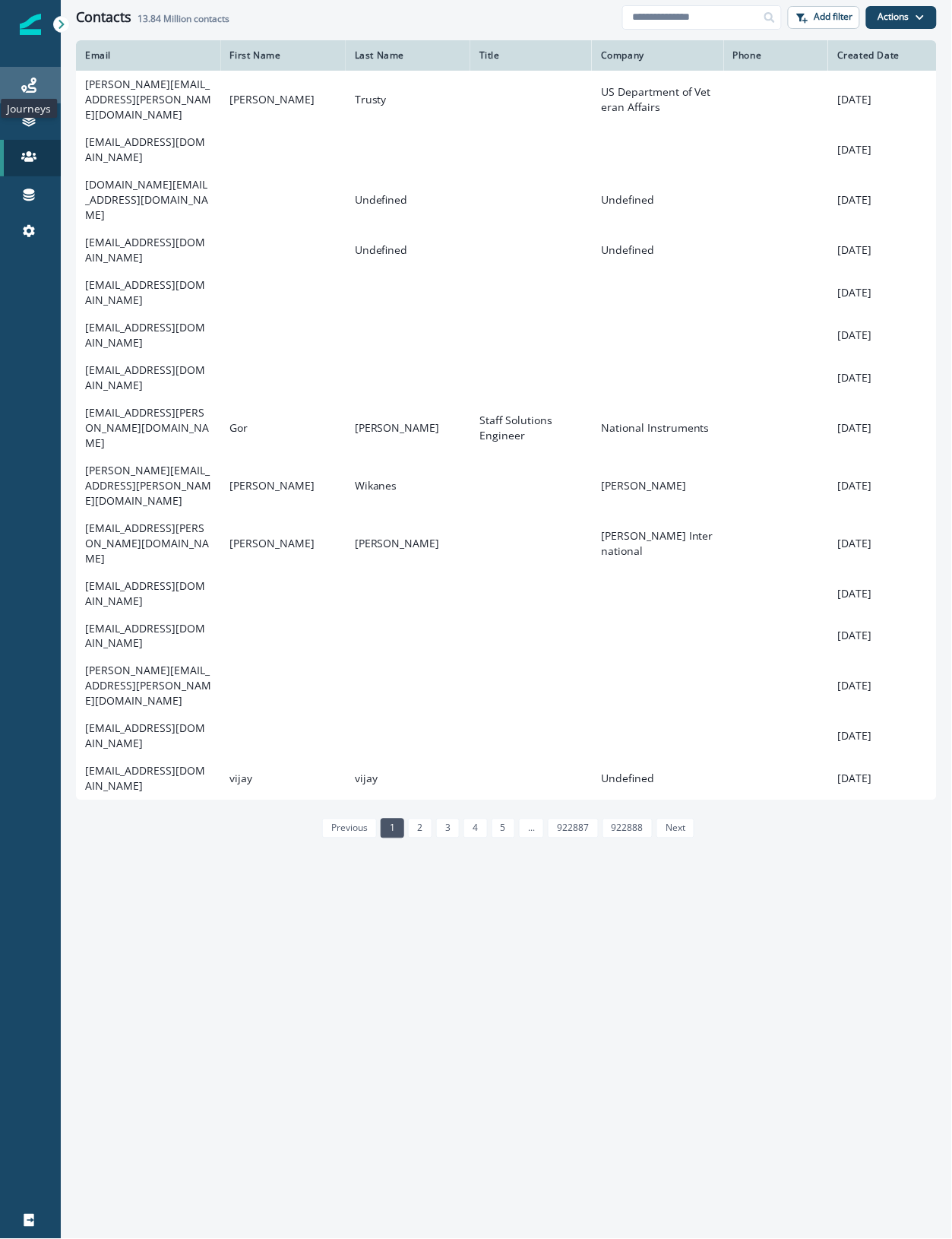
click at [27, 80] on icon at bounding box center [29, 85] width 15 height 15
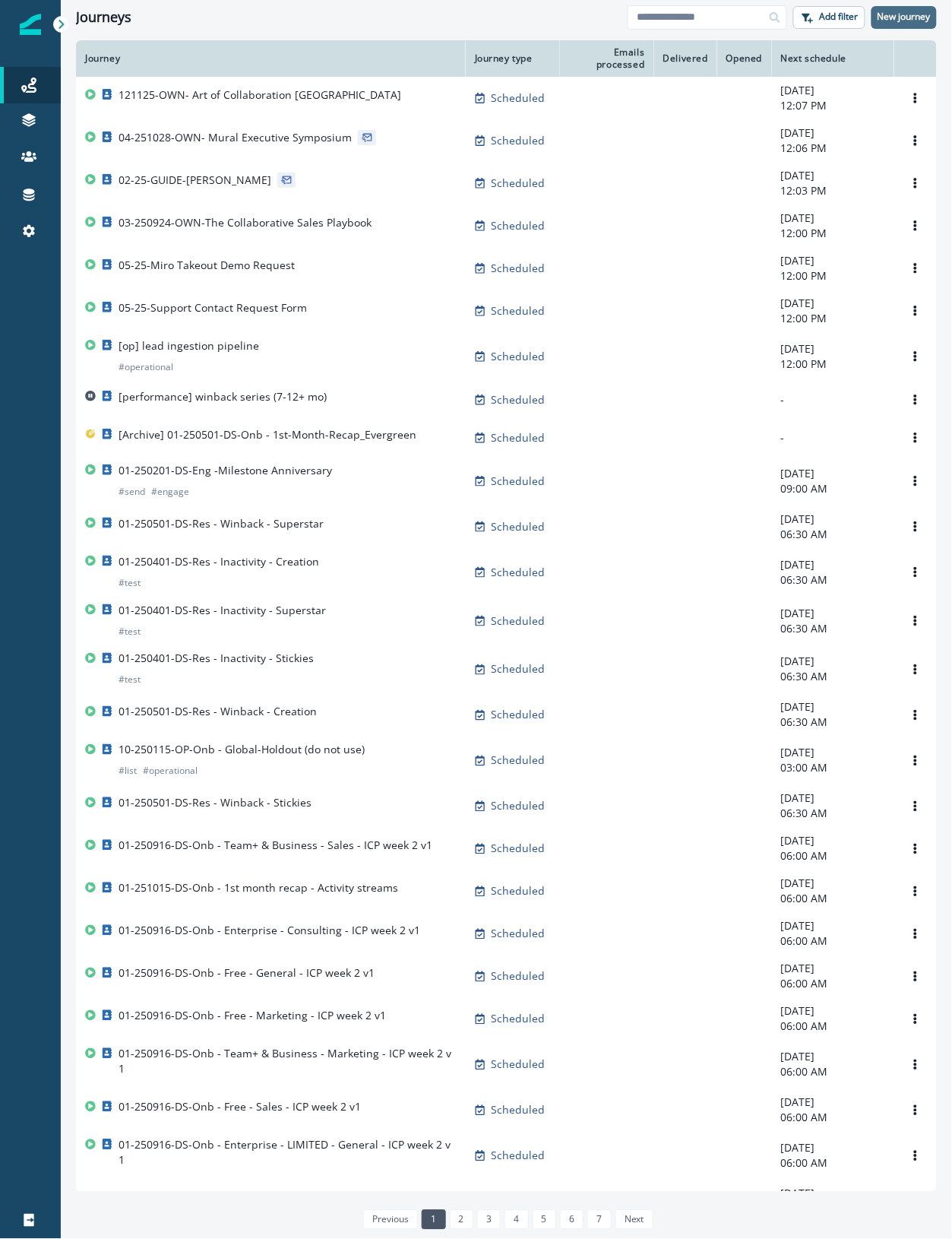
click at [899, 16] on p "New journey" at bounding box center [904, 16] width 53 height 11
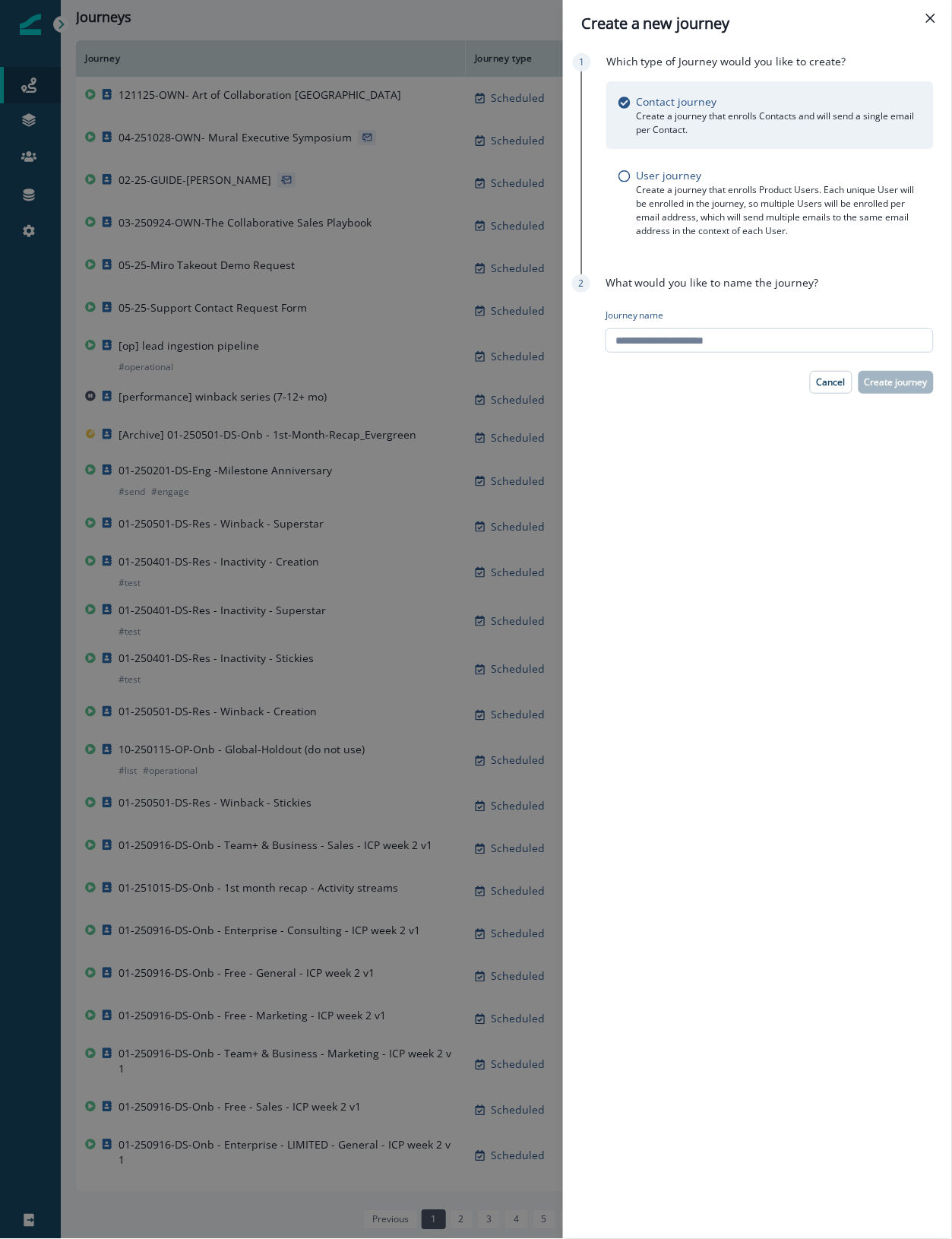
click at [629, 340] on input "Journey name" at bounding box center [770, 340] width 328 height 24
type input "**********"
click at [902, 377] on p "Create journey" at bounding box center [896, 382] width 63 height 11
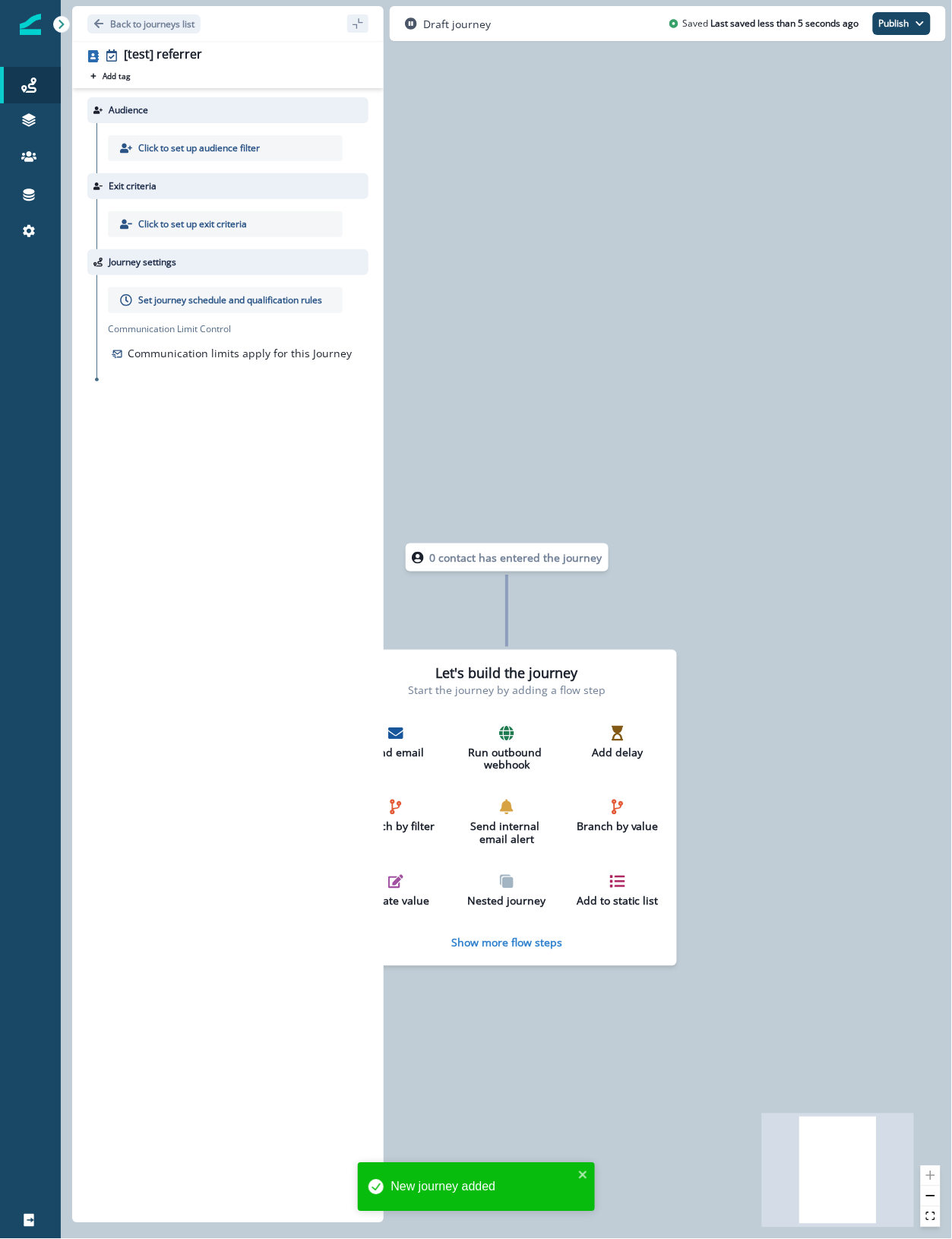
click at [224, 144] on p "Click to set up audience filter" at bounding box center [199, 148] width 121 height 13
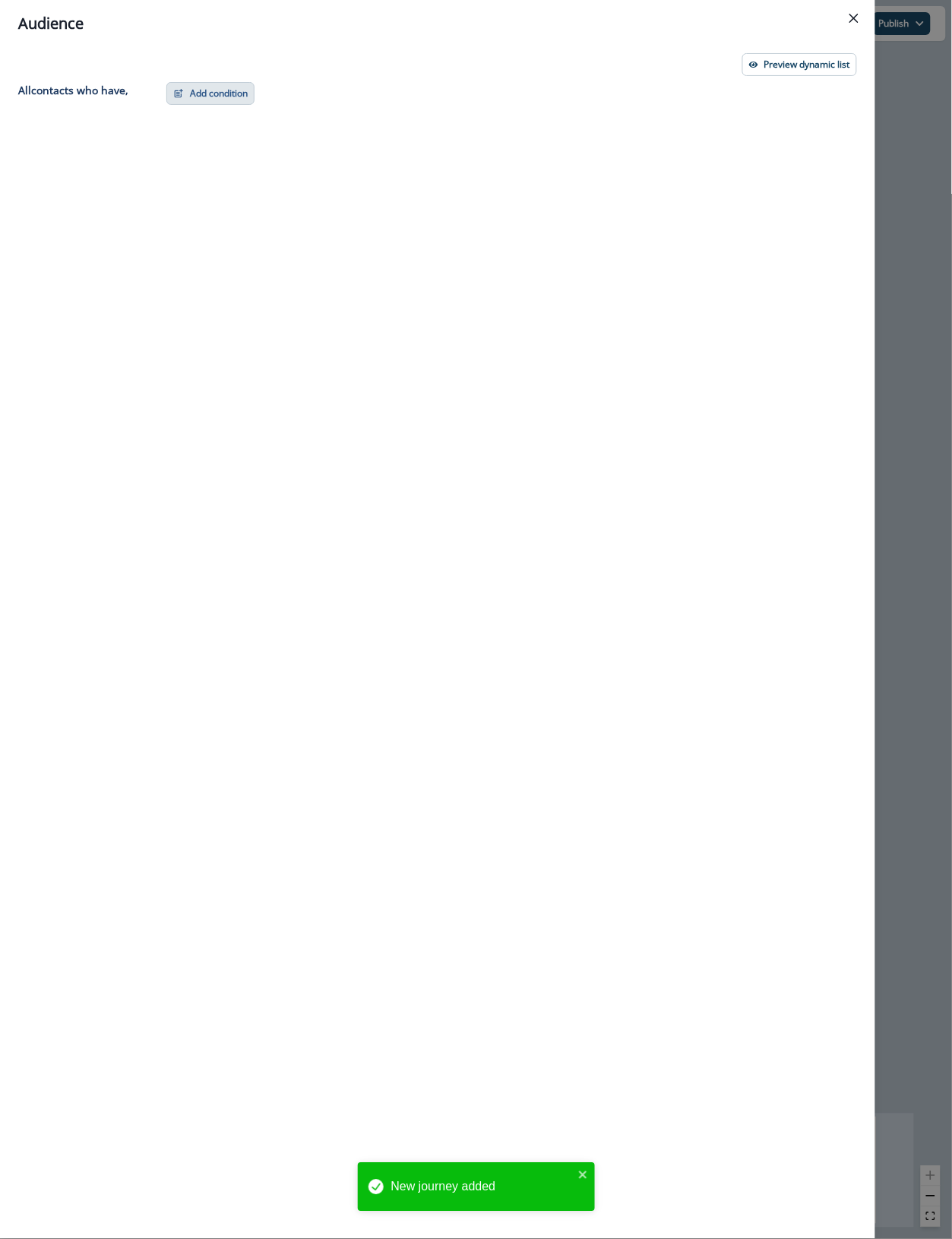
click at [206, 86] on button "Add condition" at bounding box center [210, 94] width 88 height 23
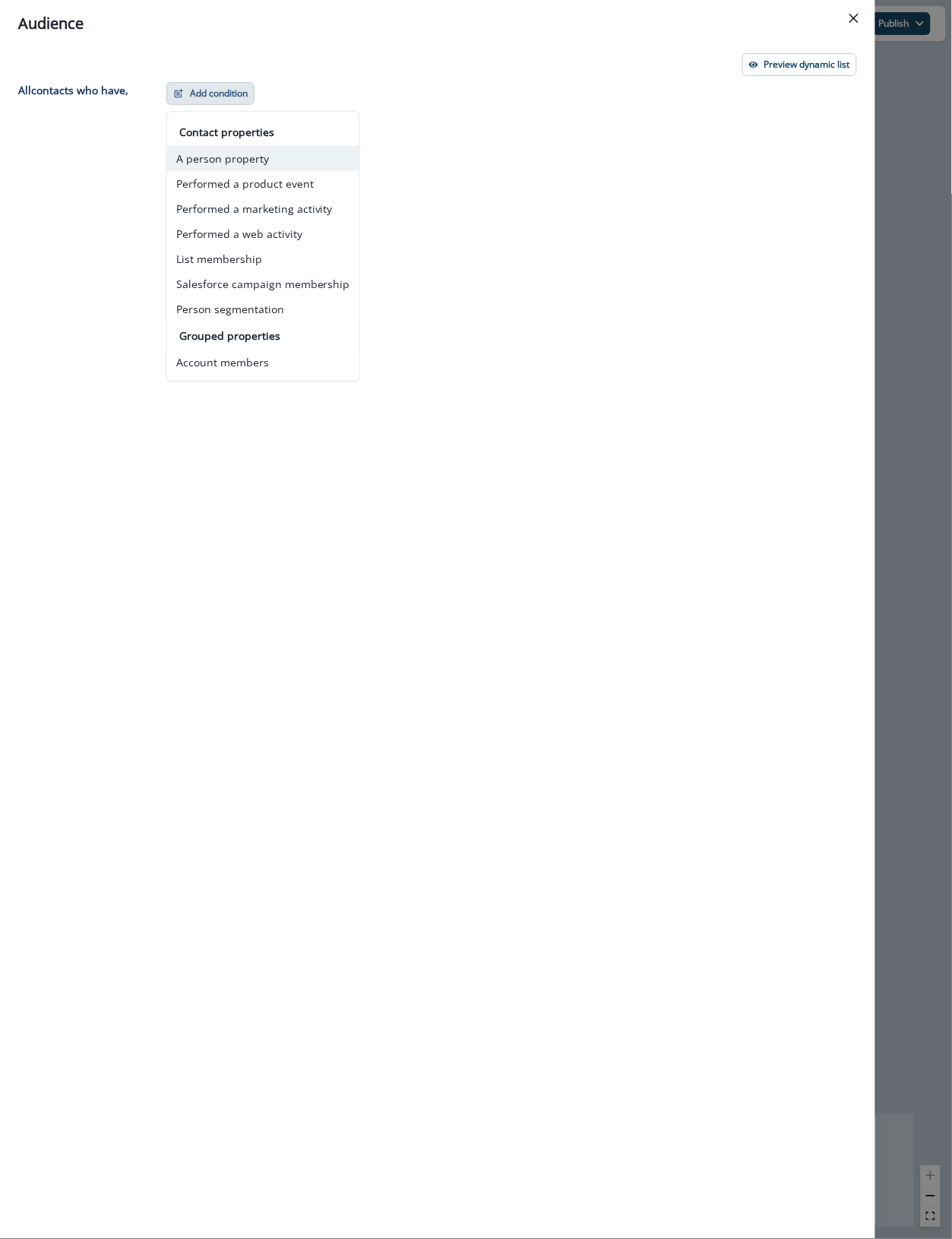
click at [221, 156] on button "A person property" at bounding box center [263, 159] width 192 height 25
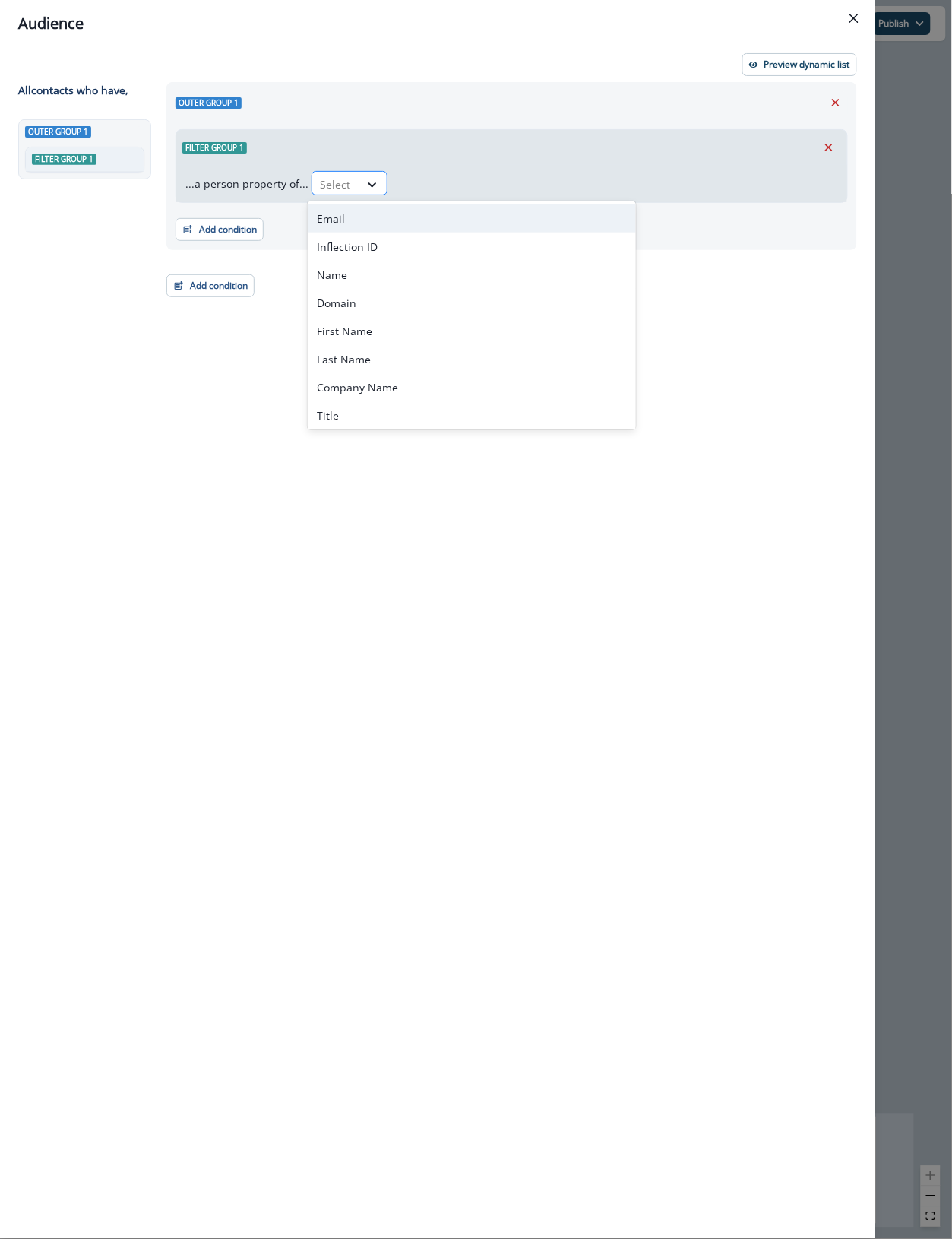
click at [328, 187] on div at bounding box center [335, 184] width 32 height 19
type input "*"
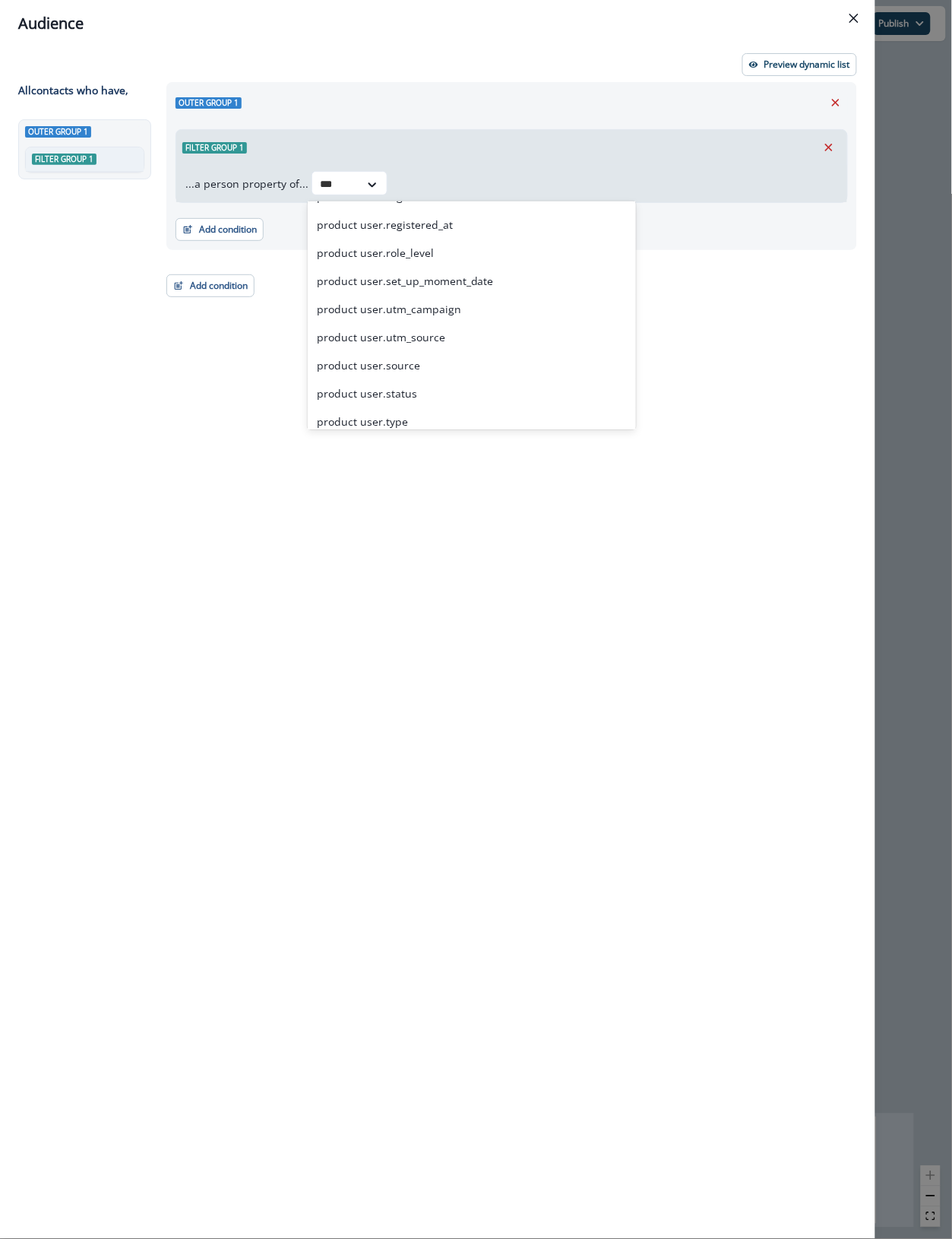
scroll to position [760, 0]
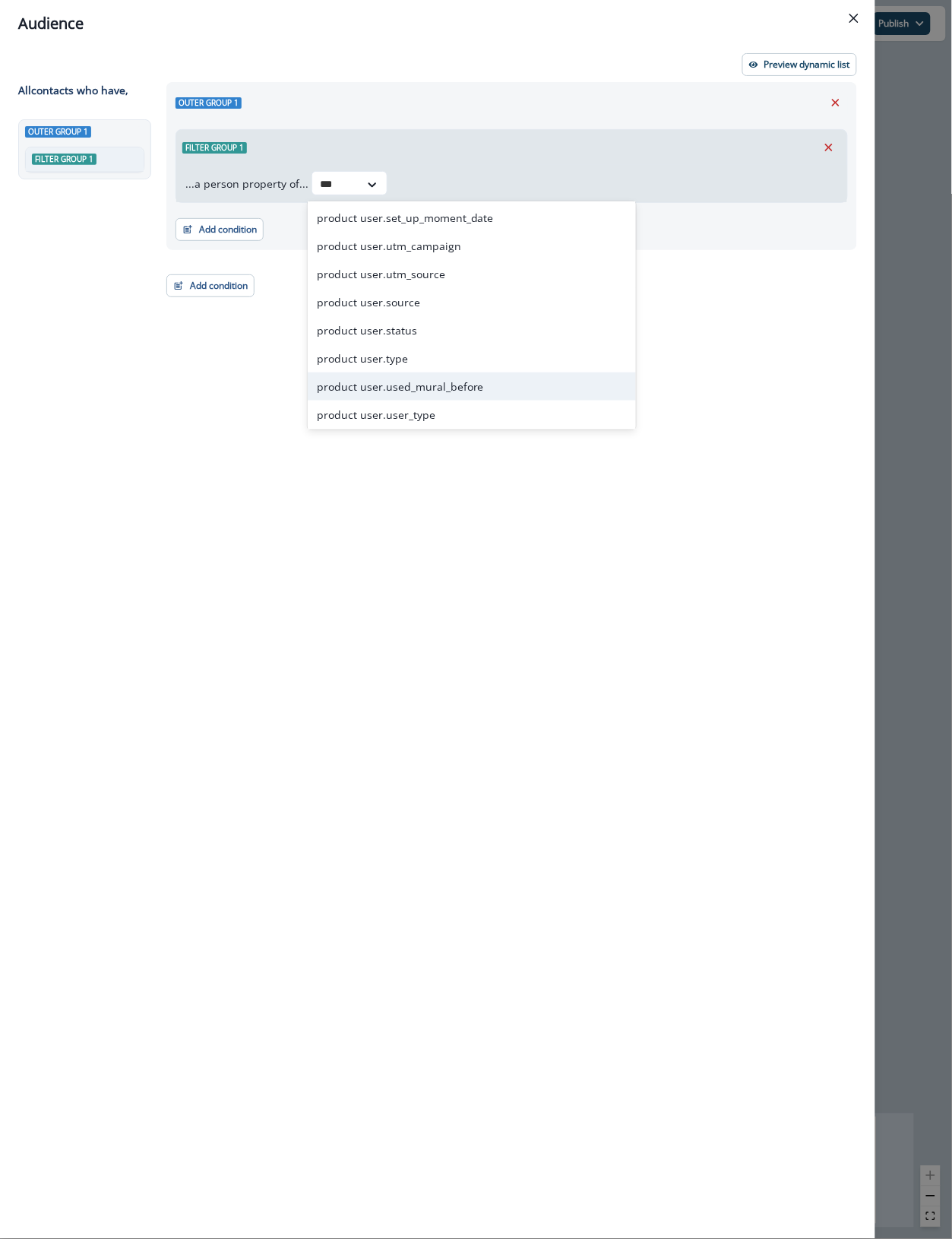
type input "****"
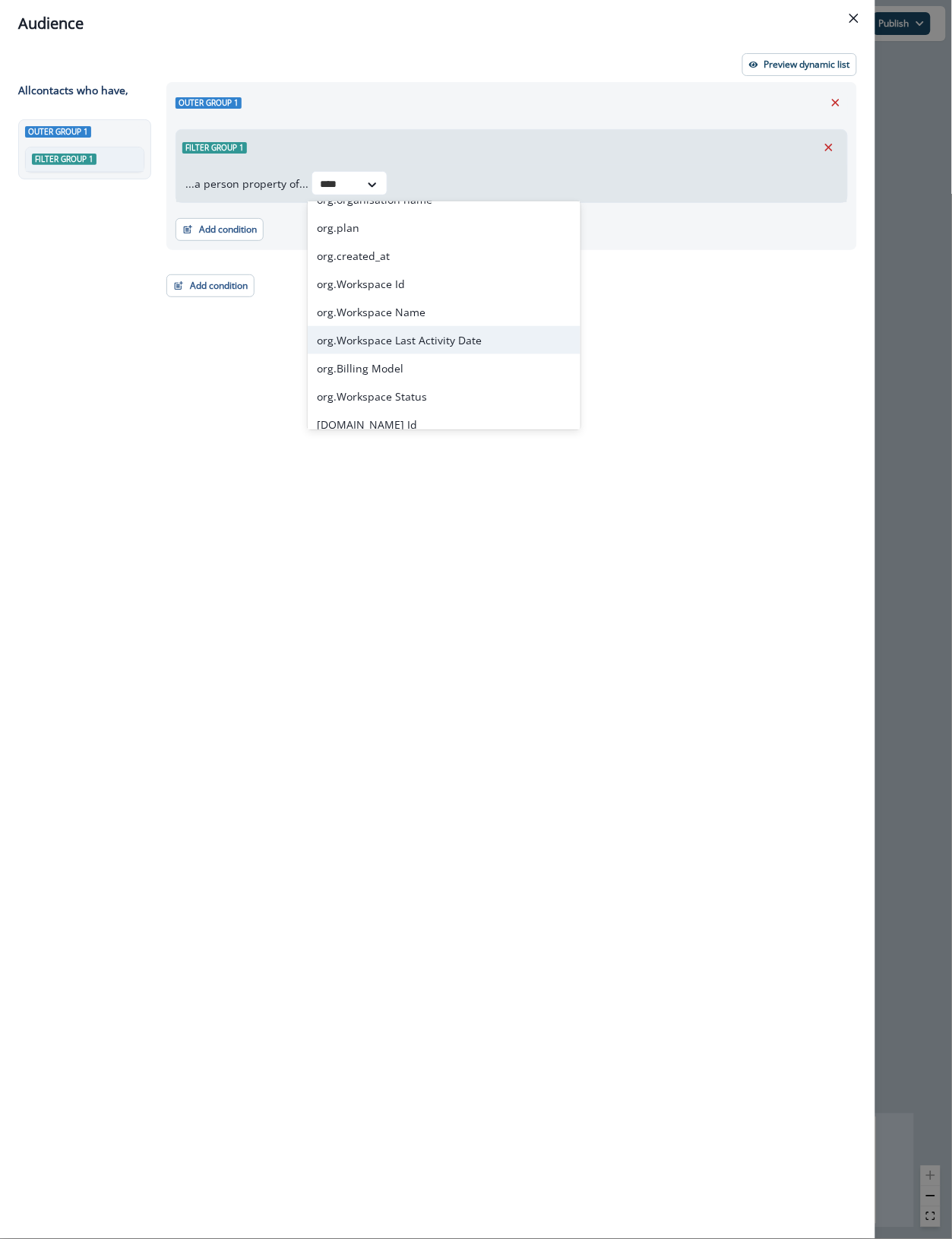
scroll to position [0, 0]
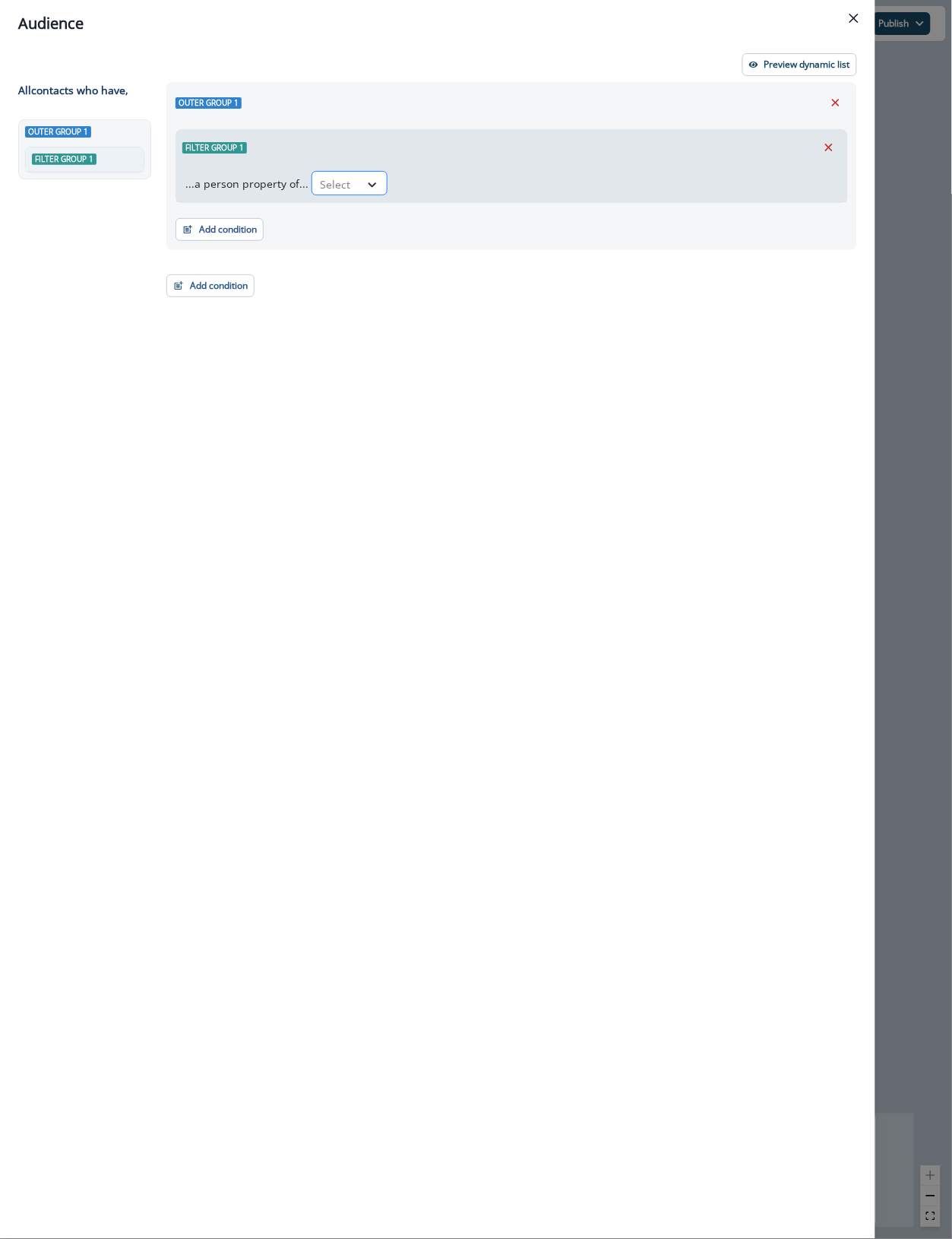
click at [369, 180] on icon at bounding box center [372, 184] width 13 height 15
click at [680, 496] on div "Outer group 1 Filter group 1 ...a person property of... Select Add condition Co…" at bounding box center [507, 632] width 700 height 1101
click at [355, 184] on div "Select" at bounding box center [335, 184] width 47 height 25
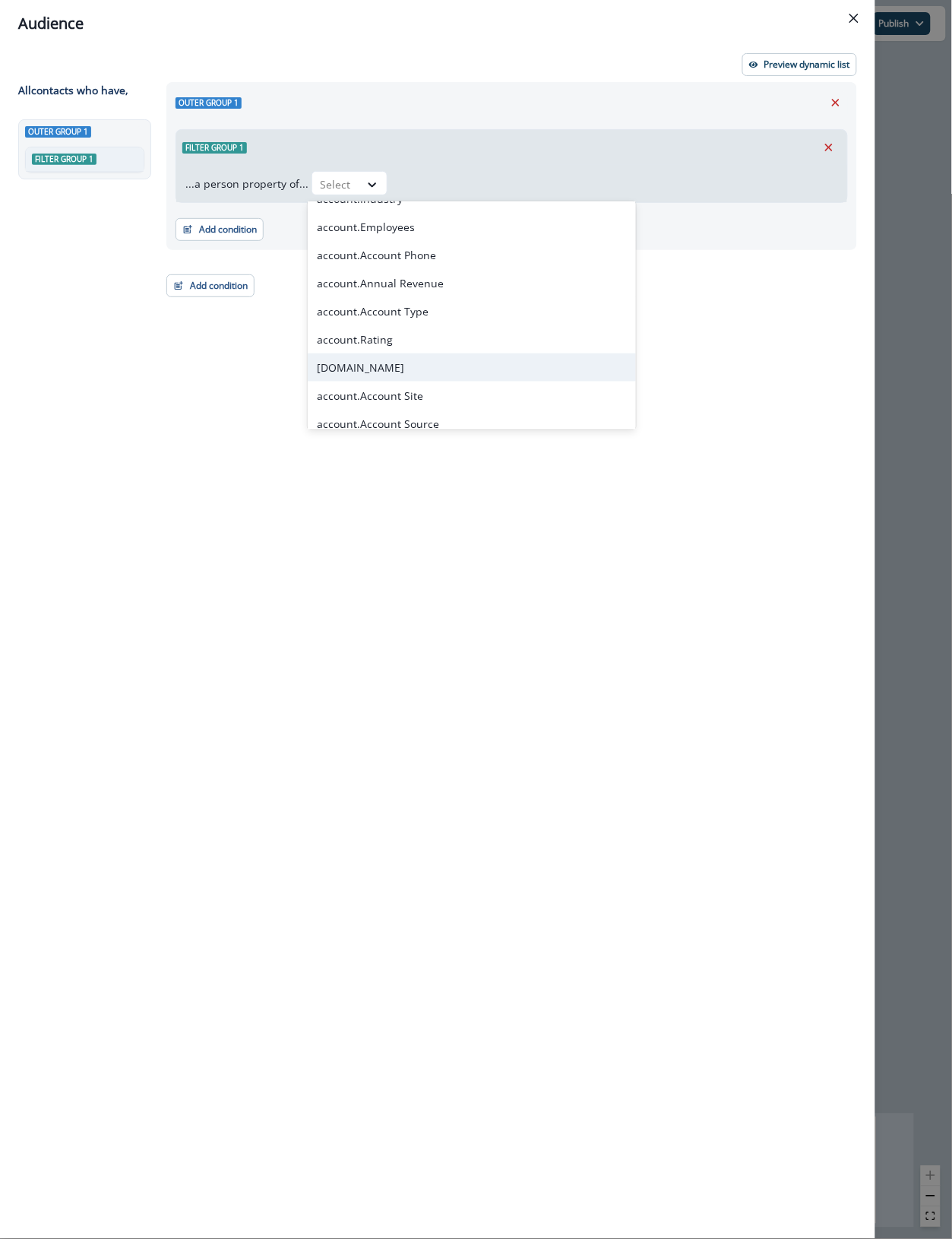
scroll to position [5735, 0]
click at [793, 362] on div "Outer group 1 Filter group 1 ...a person property of... 212 results available. …" at bounding box center [507, 632] width 700 height 1101
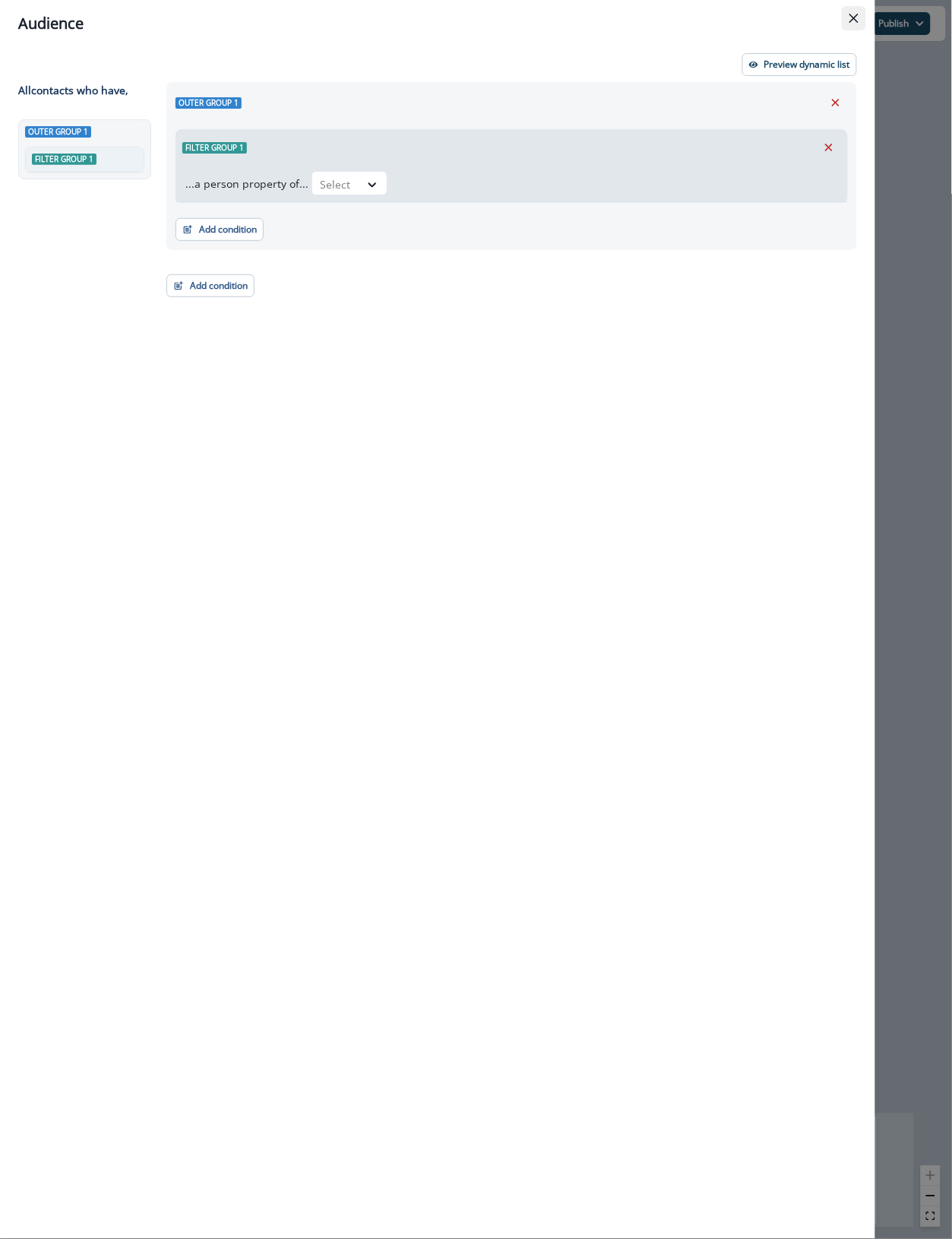
click at [843, 20] on button "Close" at bounding box center [853, 17] width 24 height 24
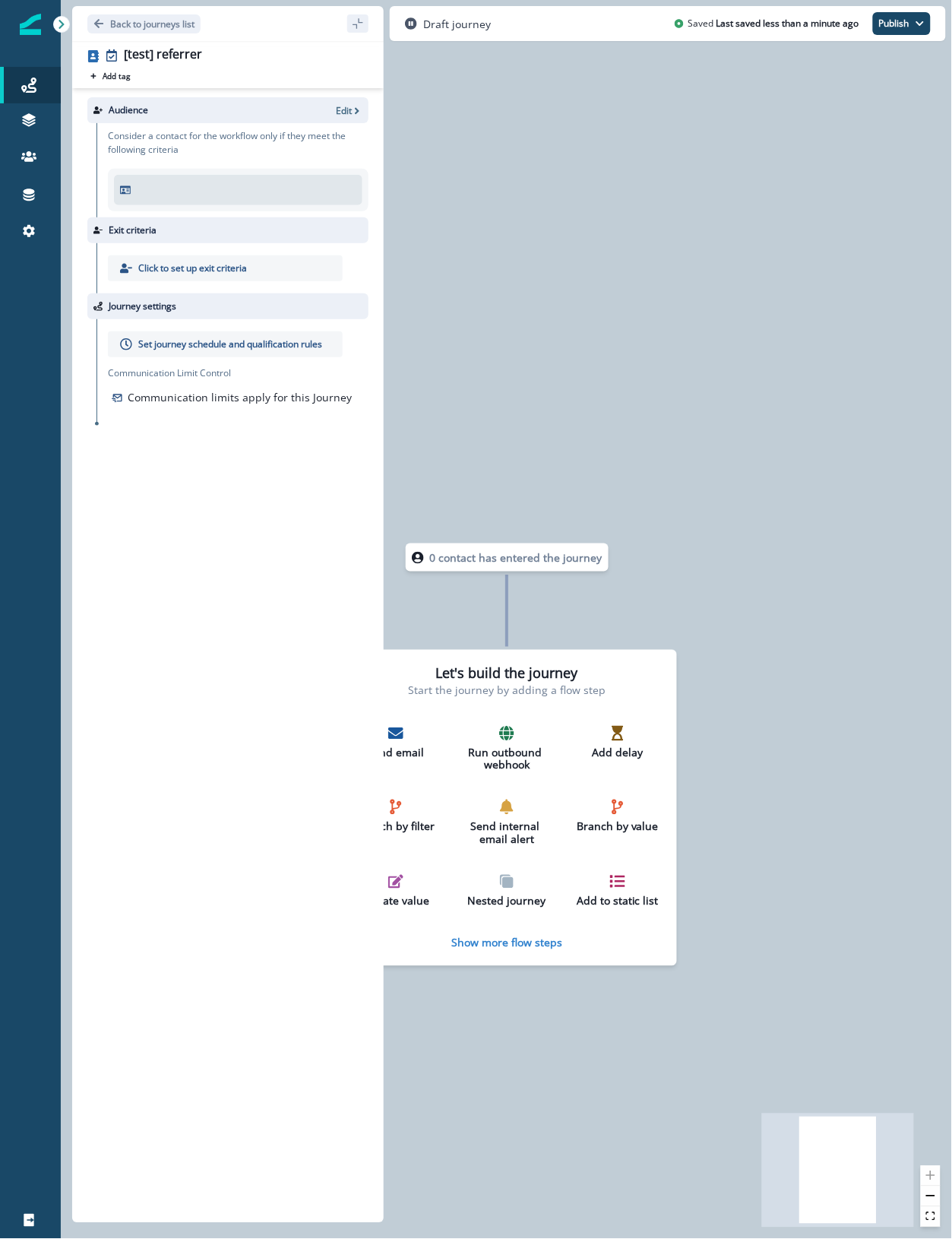
click at [816, 154] on div "0 contact has entered the journey Let's build the journey Start the journey by …" at bounding box center [506, 619] width 891 height 1239
click at [29, 90] on icon at bounding box center [29, 85] width 15 height 15
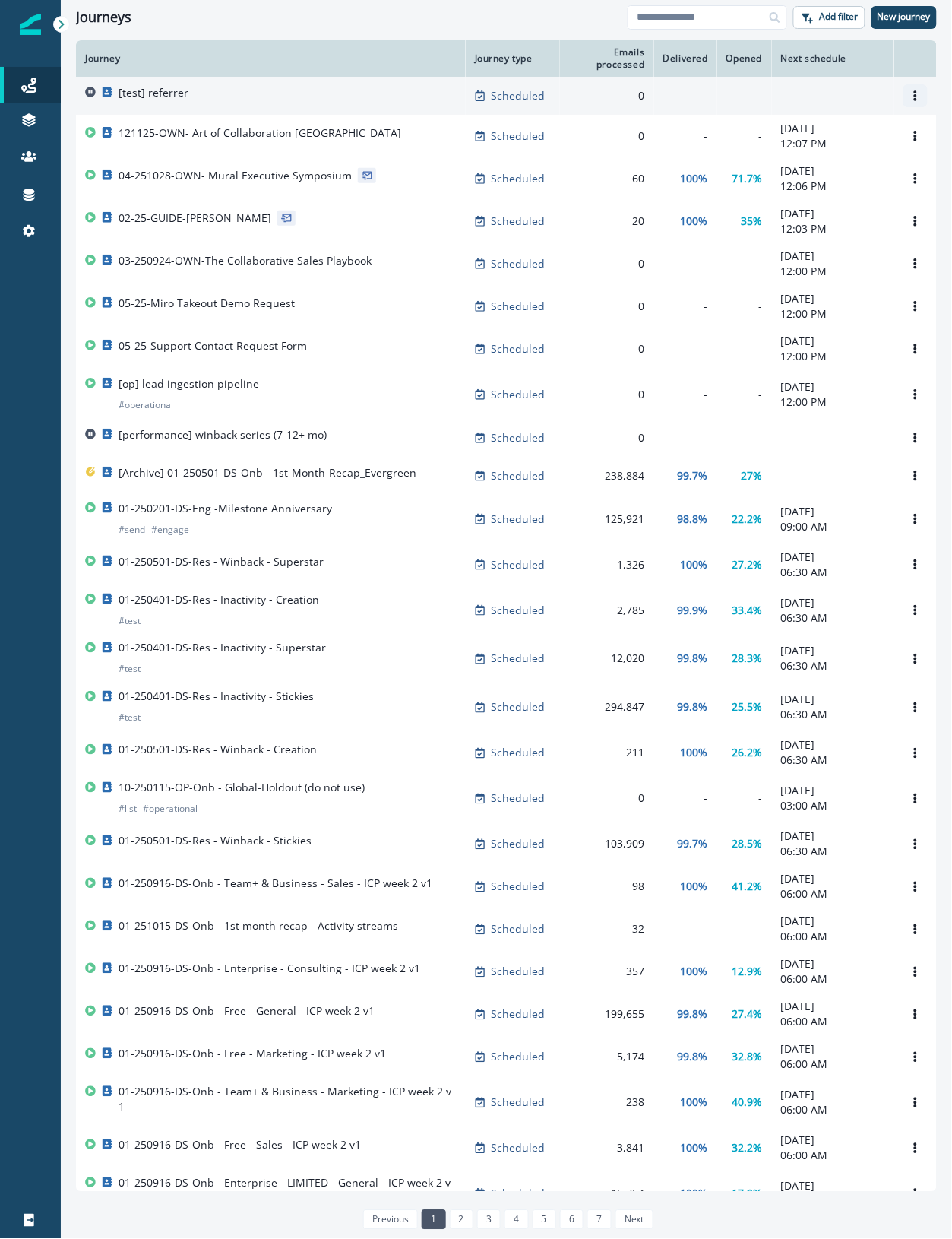
click at [914, 96] on icon "Options" at bounding box center [915, 96] width 3 height 11
click at [797, 176] on button "Remove" at bounding box center [828, 181] width 169 height 24
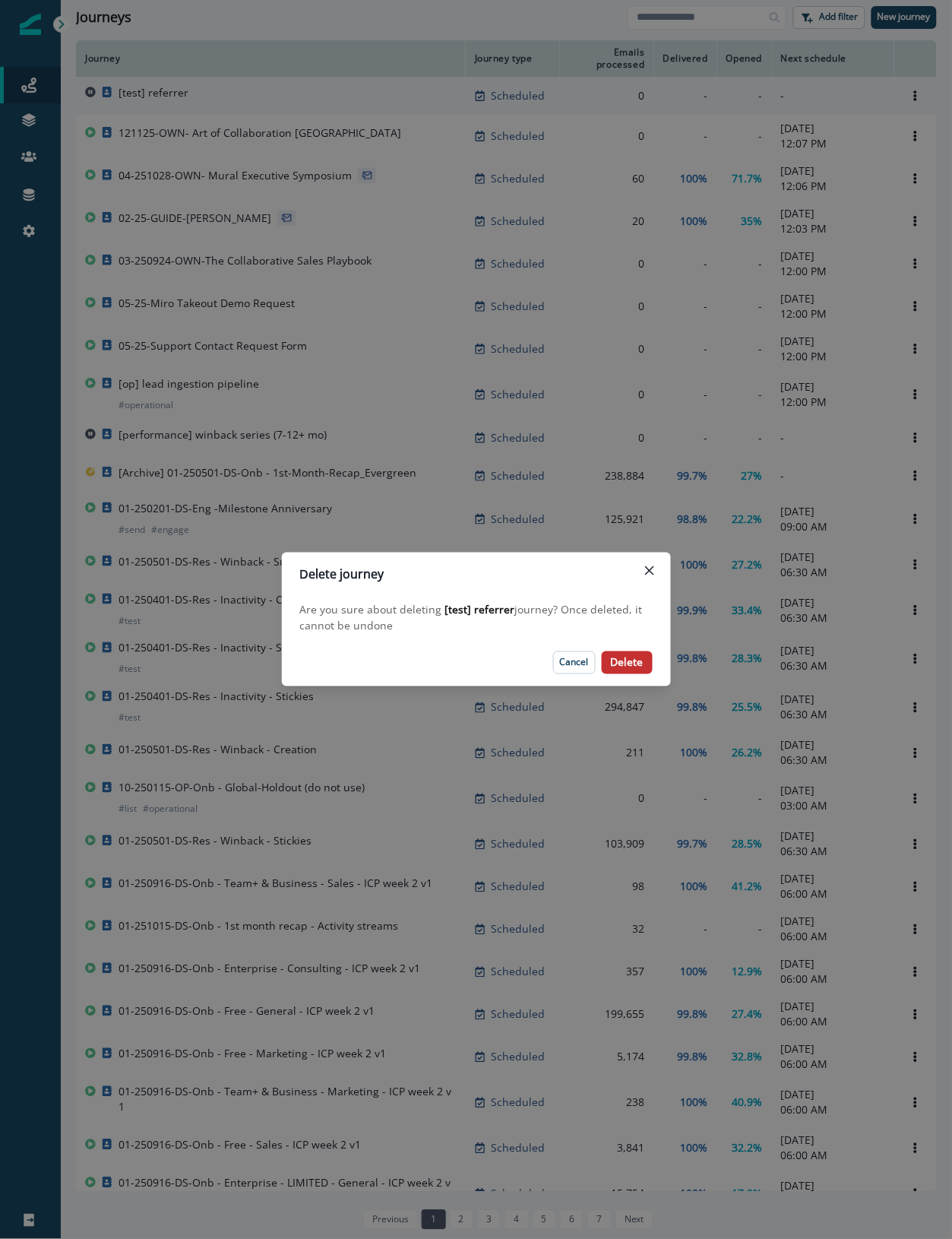
click at [626, 663] on p "Delete" at bounding box center [627, 663] width 32 height 13
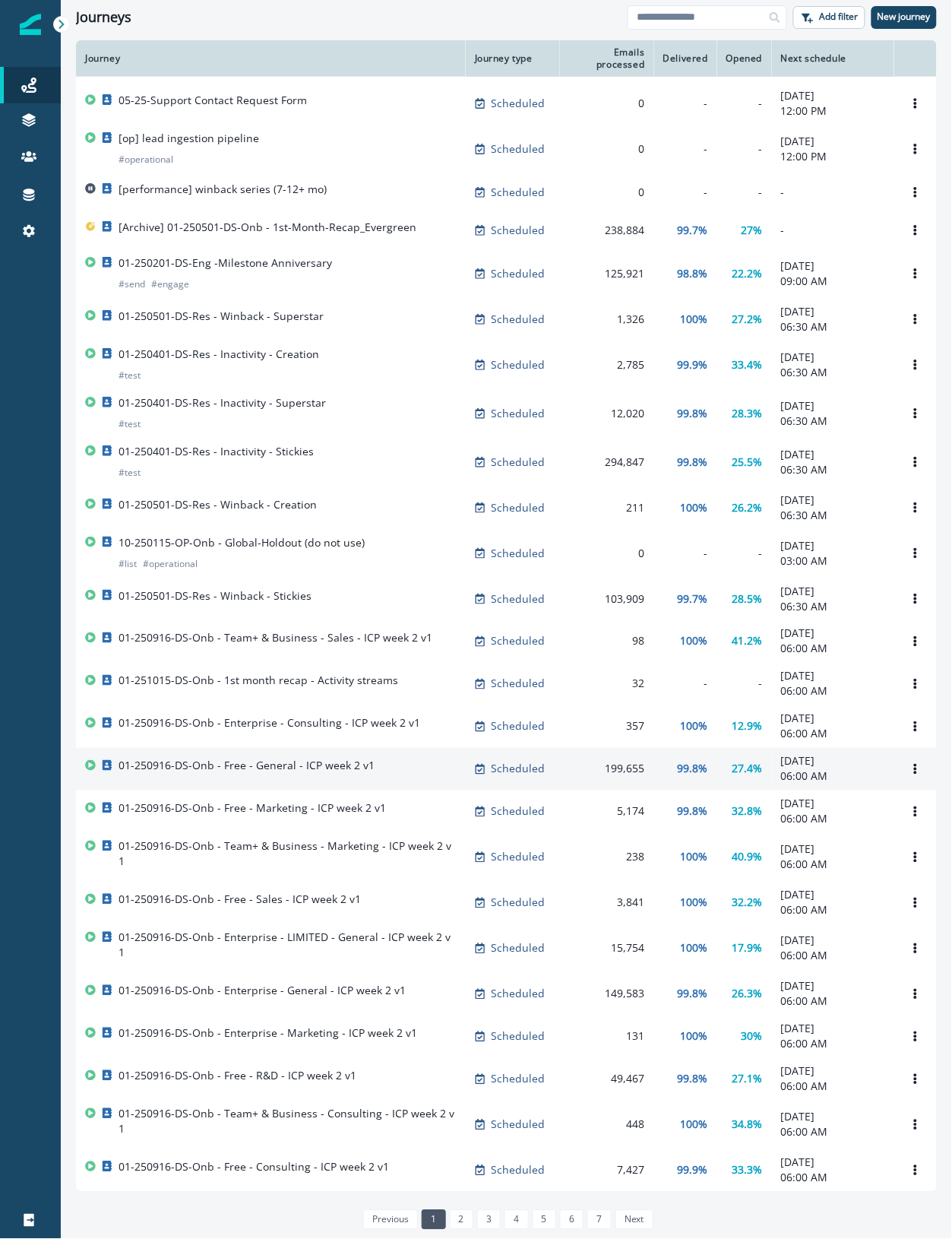
scroll to position [228, 0]
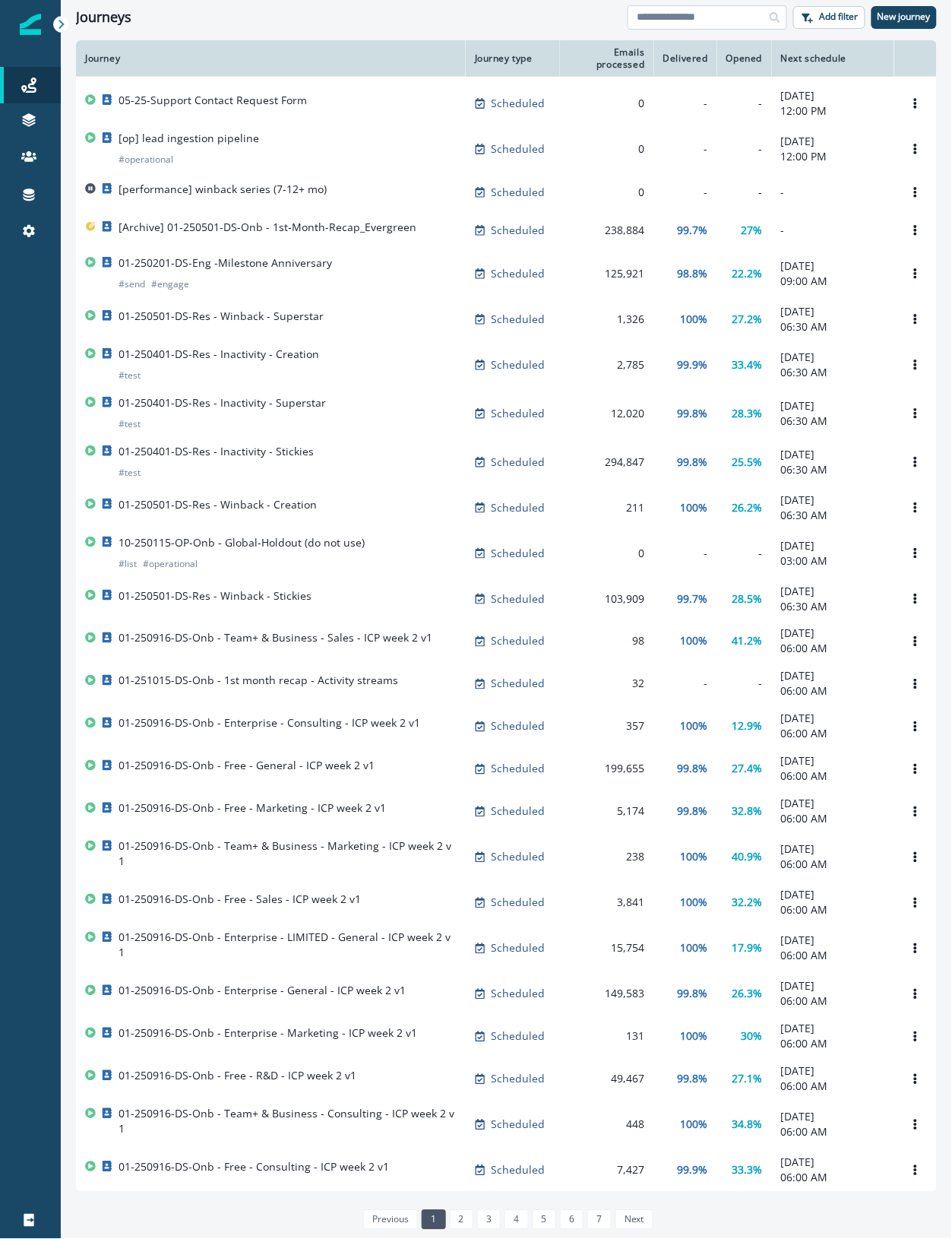
click at [686, 12] on input at bounding box center [707, 17] width 159 height 24
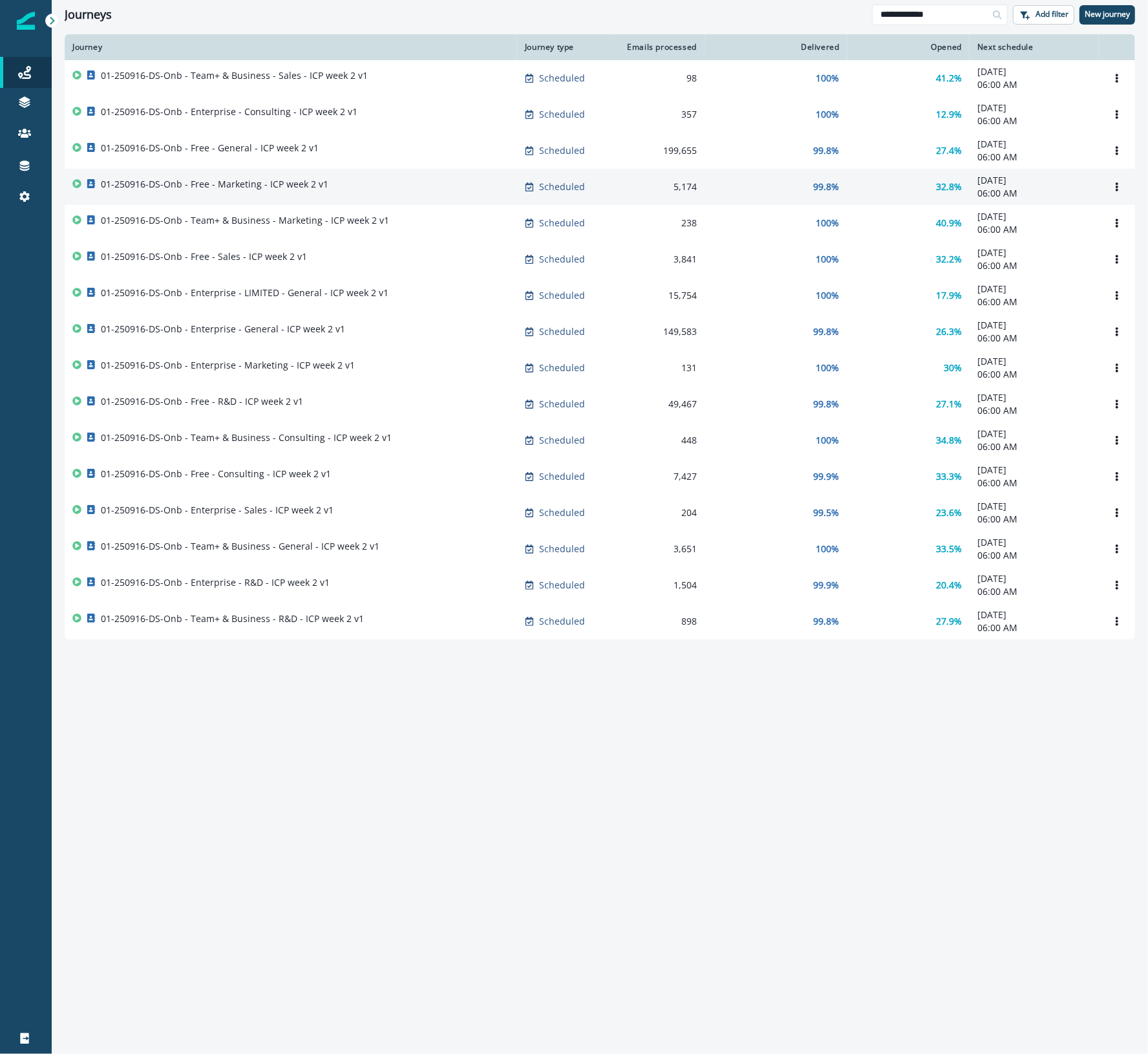
type input "**********"
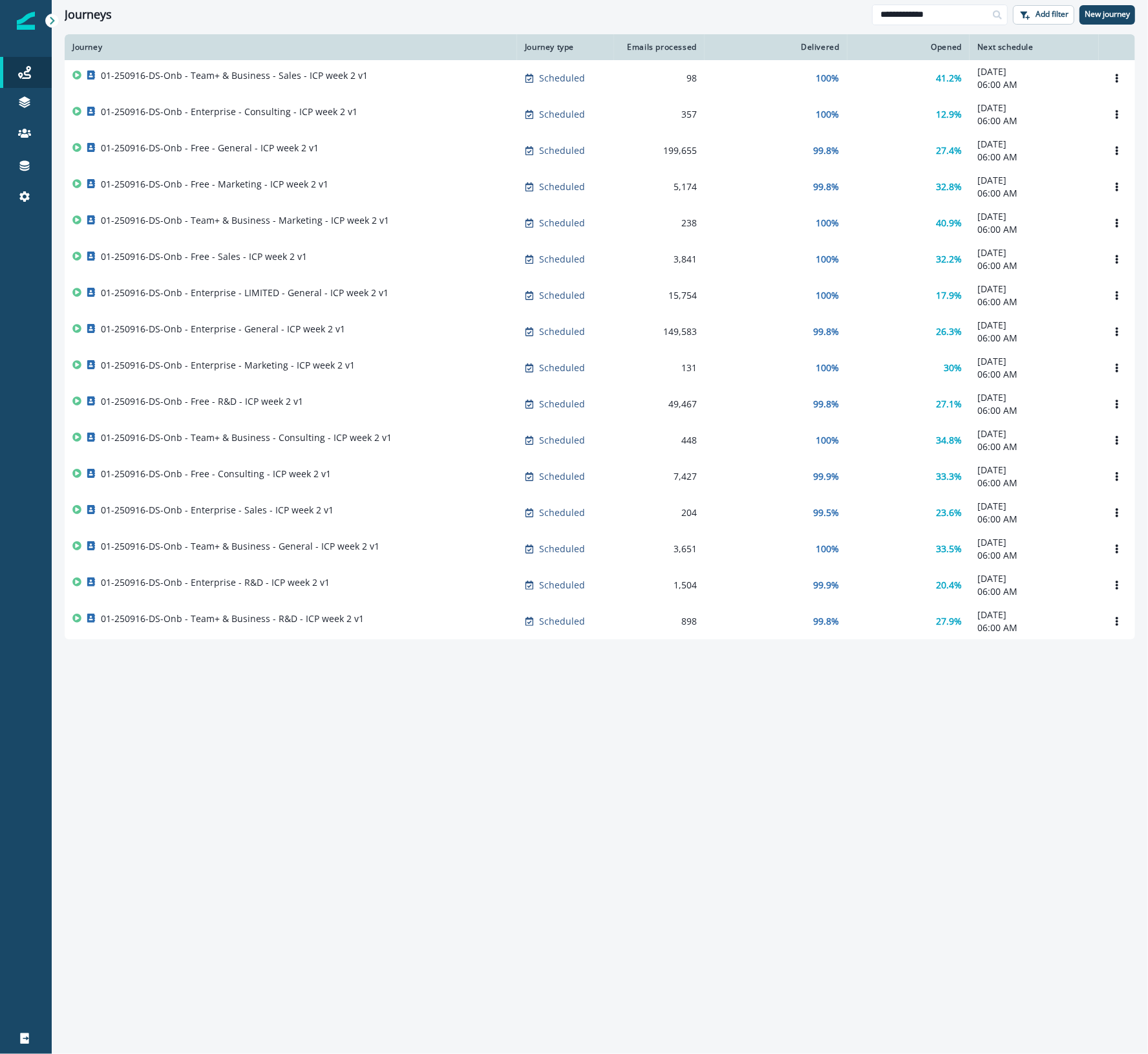
click at [661, 820] on div "Journey Journey type Emails processed Delivered Opened Next schedule 01-250916-…" at bounding box center [600, 543] width 1096 height 1018
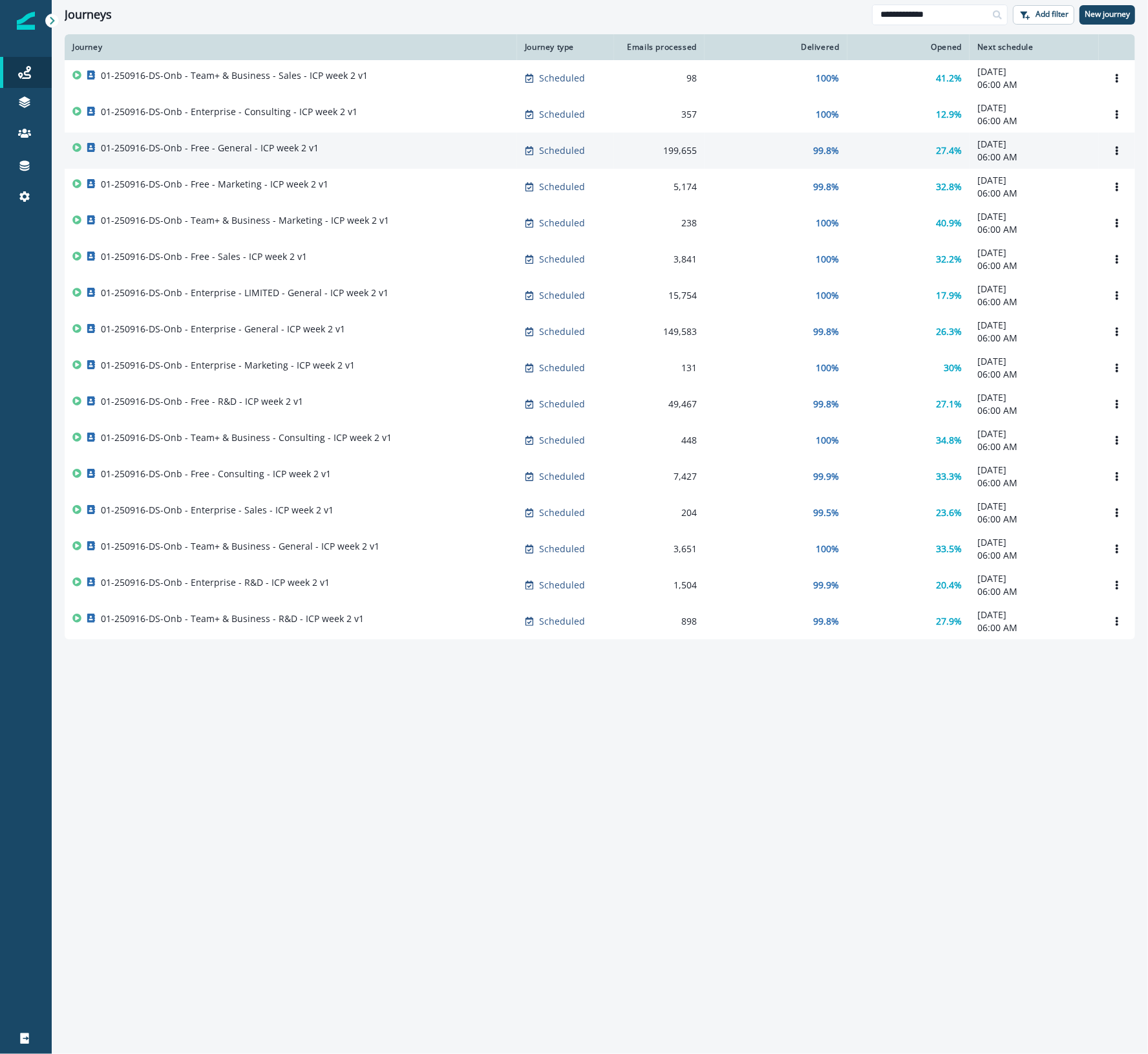
click at [604, 144] on td "Scheduled" at bounding box center [565, 150] width 97 height 37
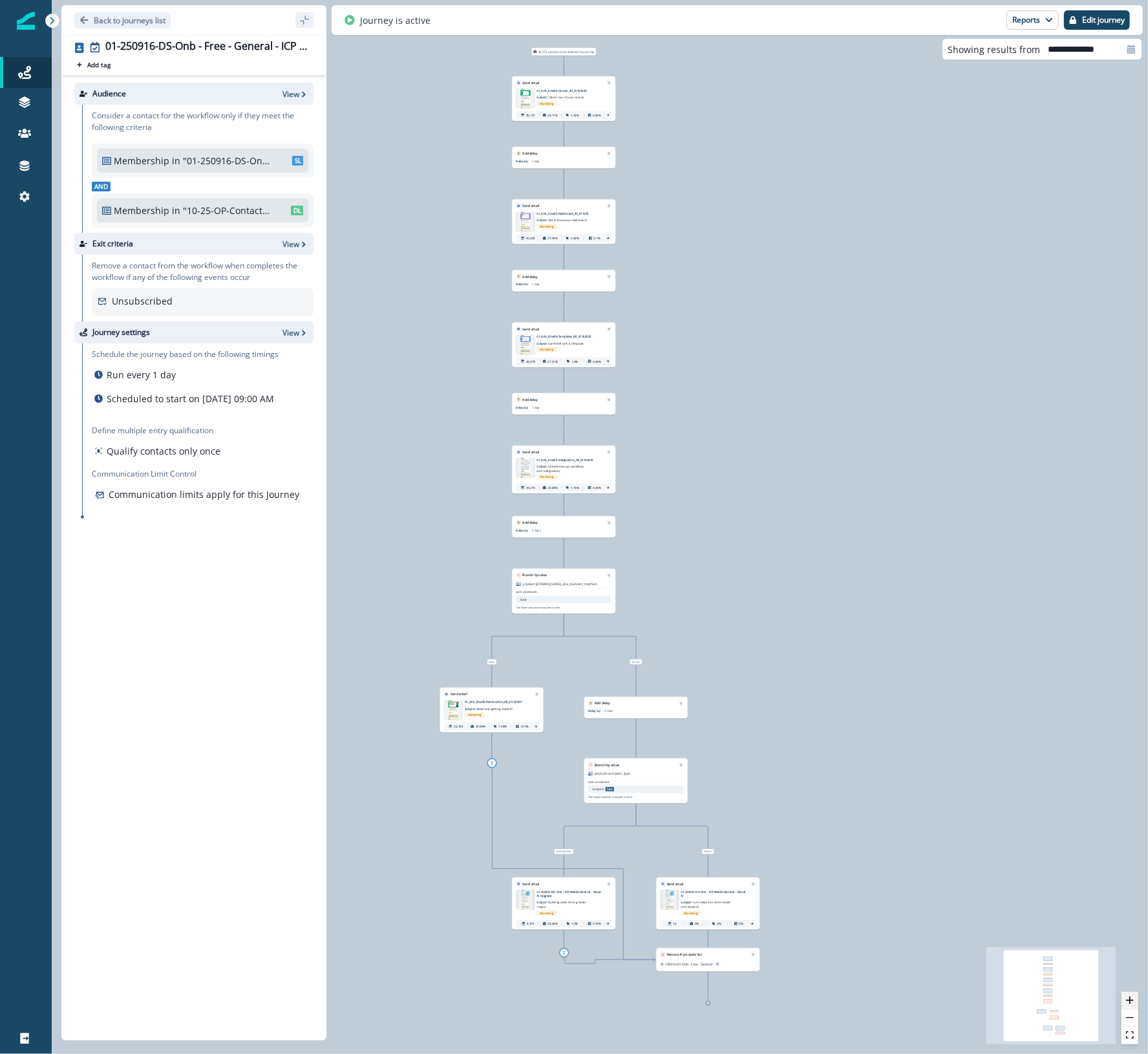
click at [809, 1000] on icon "zoom in" at bounding box center [1130, 1000] width 8 height 8
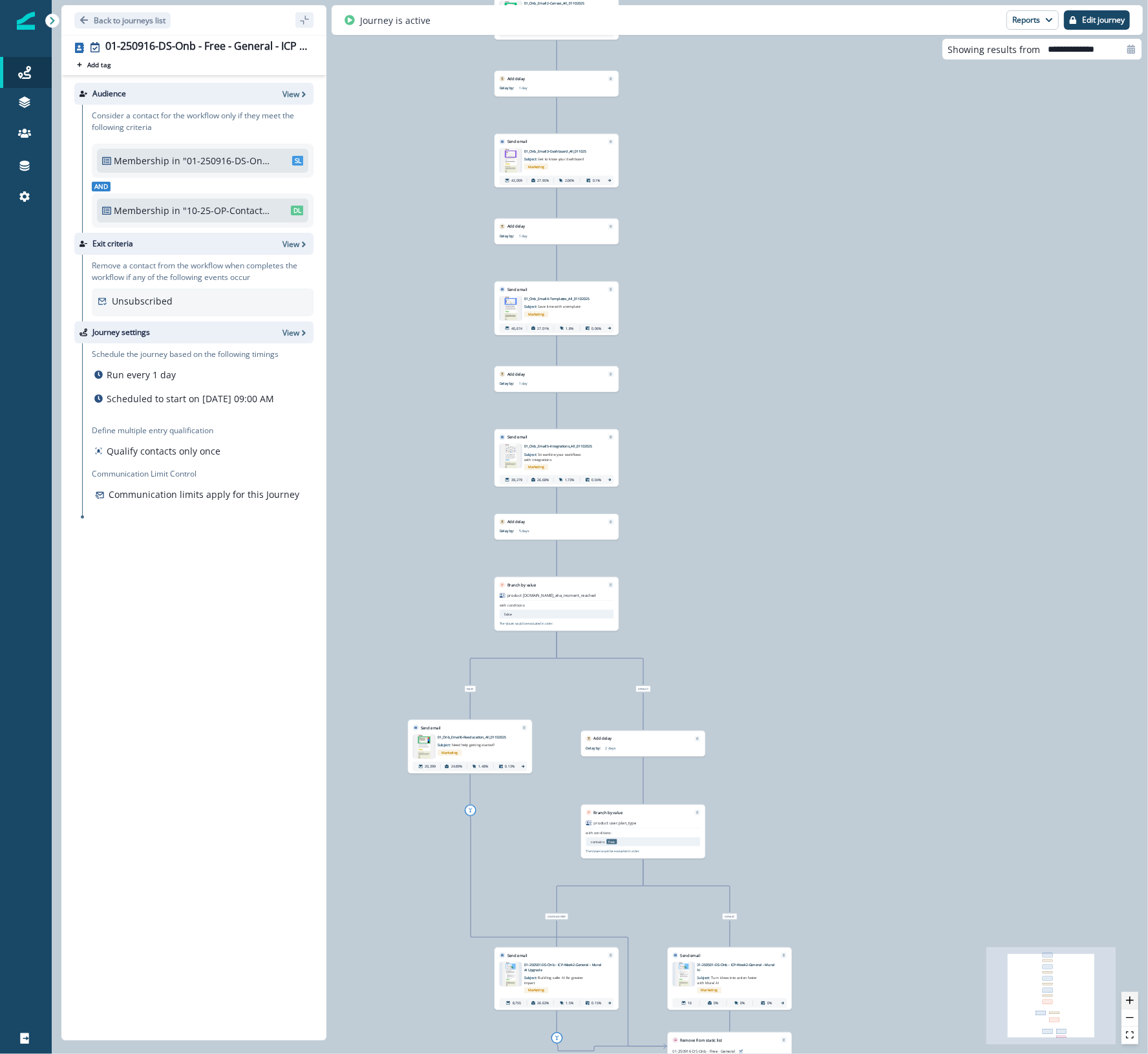
click at [809, 1000] on icon "zoom in" at bounding box center [1130, 1000] width 8 height 8
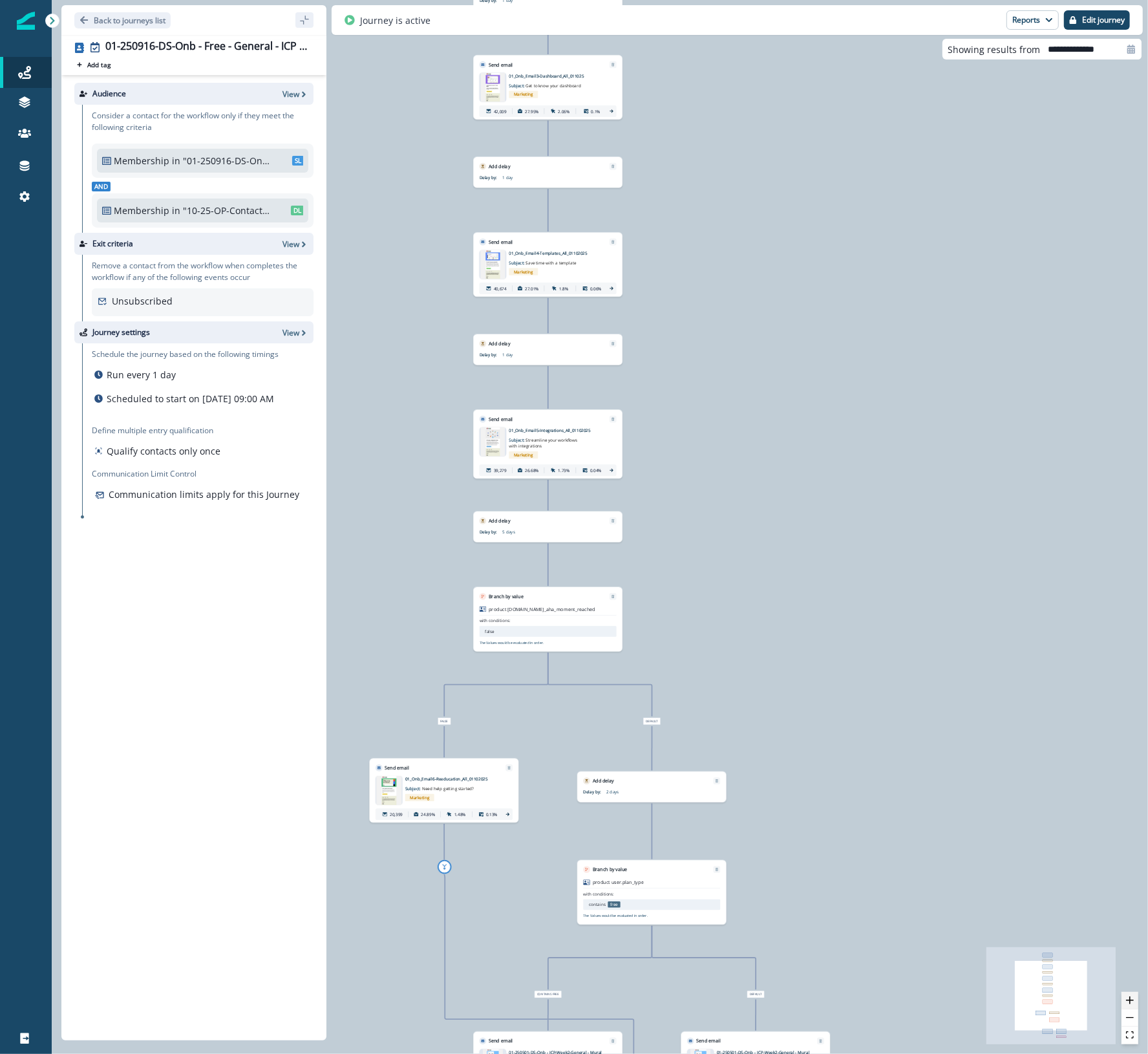
click at [809, 1000] on icon "zoom in" at bounding box center [1130, 1000] width 8 height 8
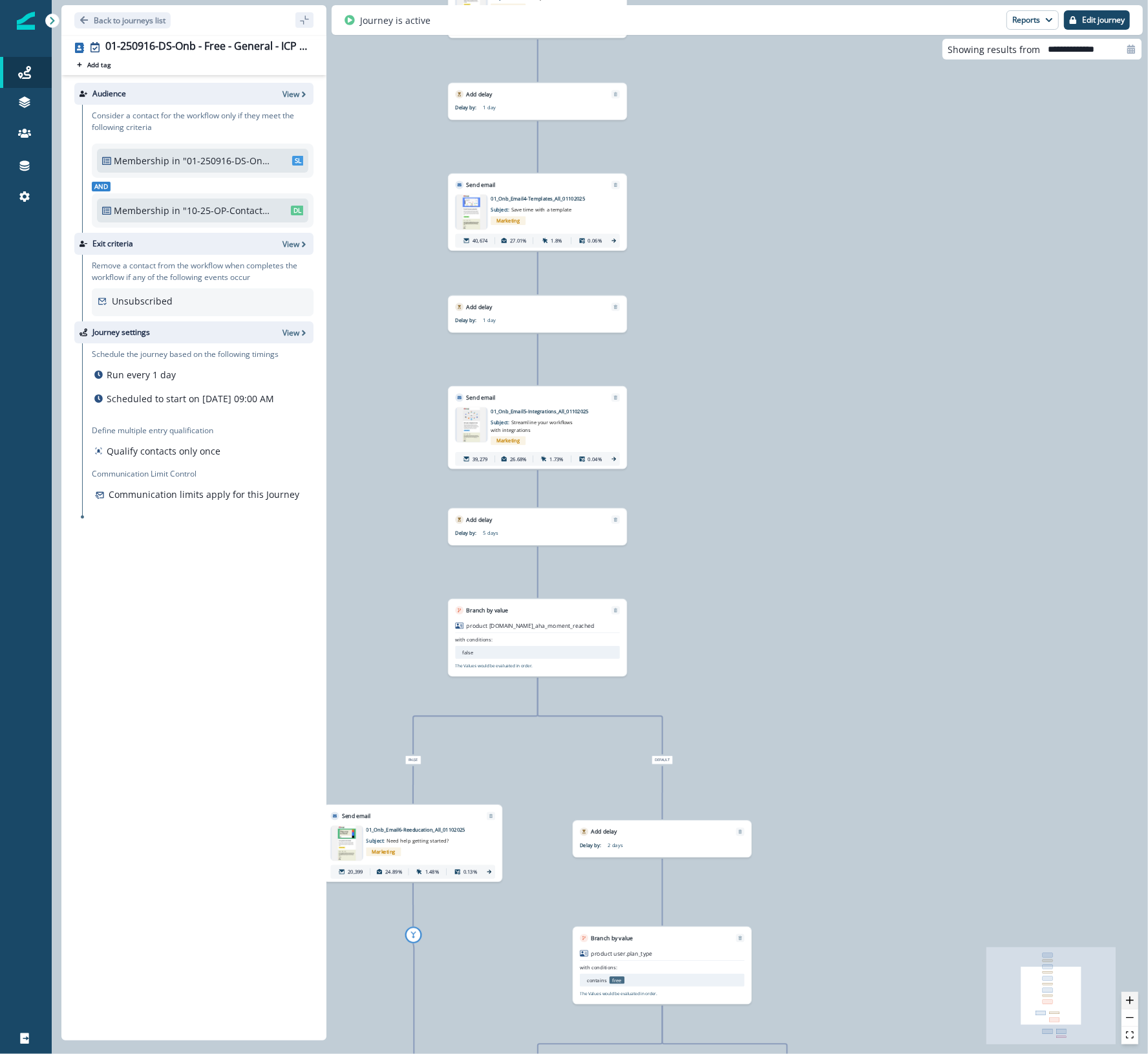
click at [809, 1000] on icon "zoom in" at bounding box center [1130, 1000] width 8 height 8
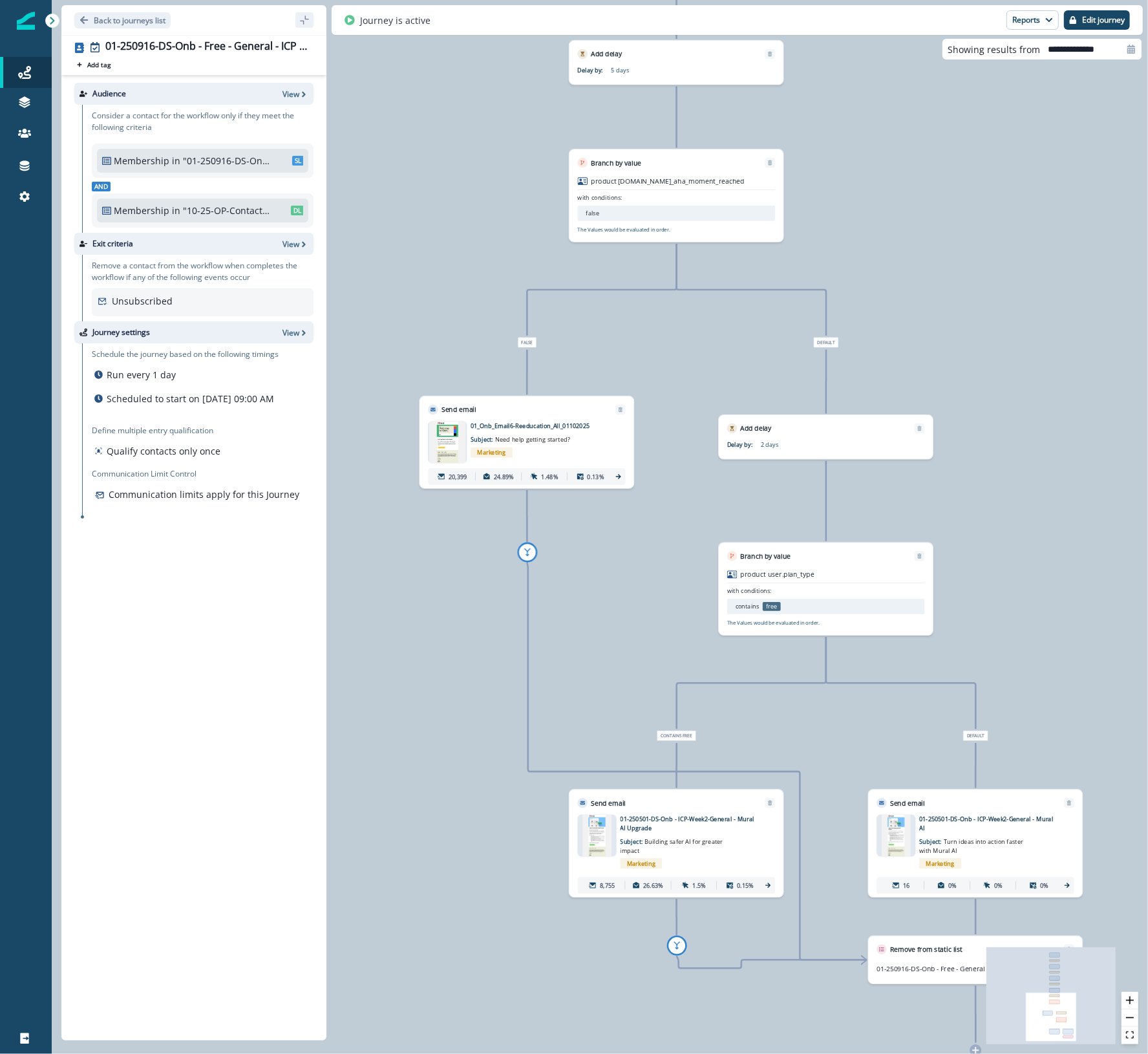
drag, startPoint x: 792, startPoint y: 657, endPoint x: 941, endPoint y: 197, distance: 483.5
click at [809, 197] on div "45,175 contacts have entered the journey Send email Email asset changed, journe…" at bounding box center [600, 527] width 1096 height 1054
click at [809, 122] on div "45,175 contacts have entered the journey Send email Email asset changed, journe…" at bounding box center [600, 527] width 1096 height 1054
click at [99, 20] on p "Back to journeys list" at bounding box center [129, 20] width 71 height 11
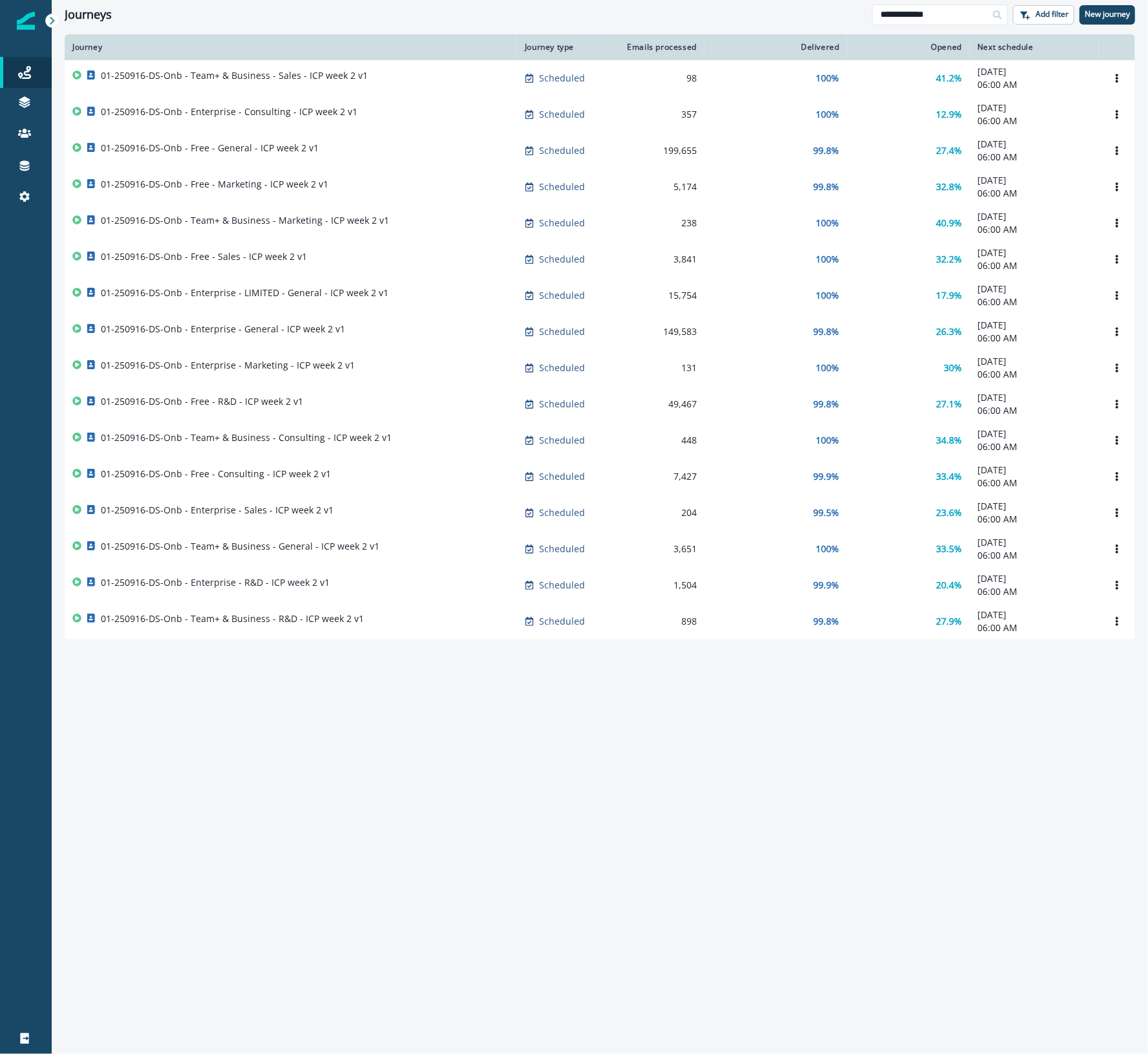
click at [24, 796] on div at bounding box center [26, 625] width 52 height 796
